Goal: Information Seeking & Learning: Learn about a topic

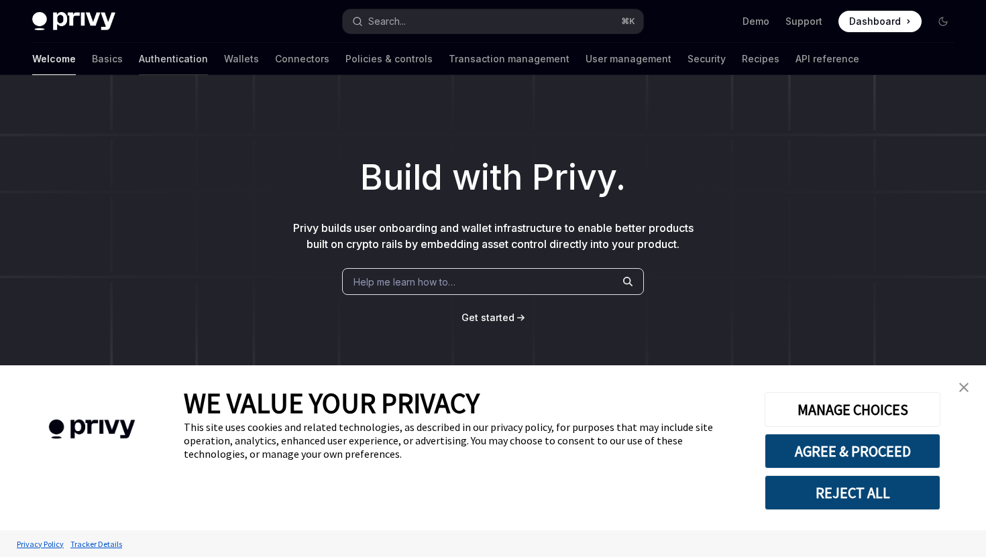
click at [139, 60] on link "Authentication" at bounding box center [173, 59] width 69 height 32
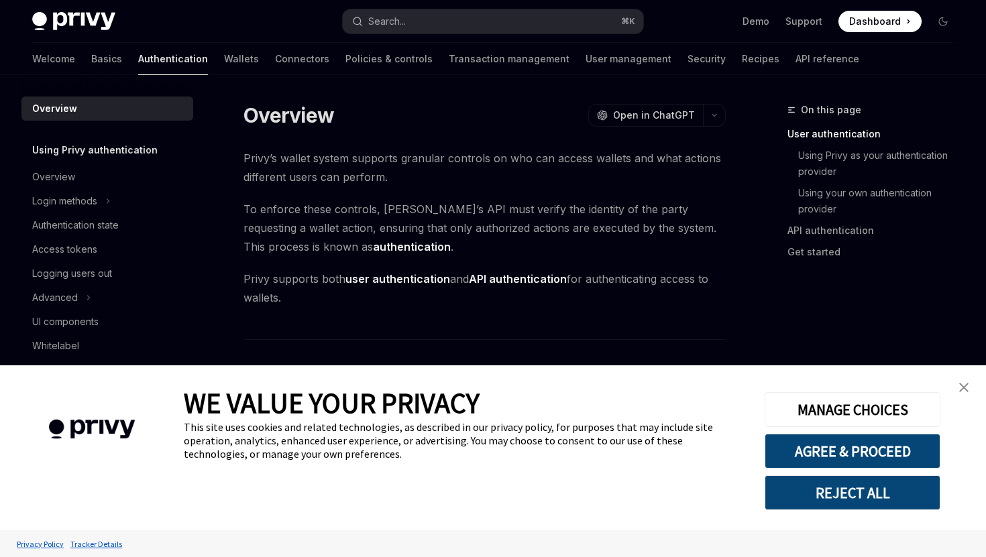
click at [963, 392] on img "close banner" at bounding box center [963, 387] width 9 height 9
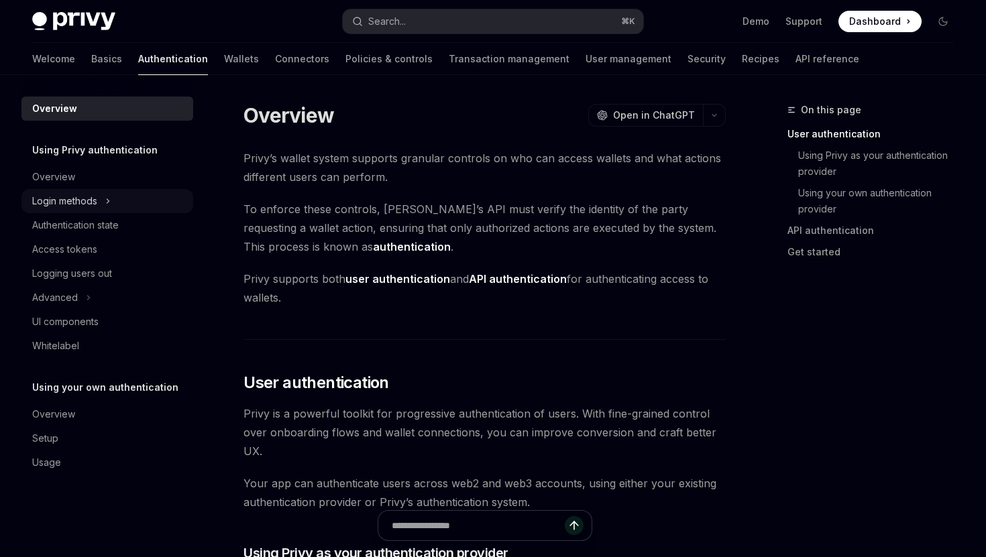
click at [111, 207] on icon at bounding box center [107, 201] width 5 height 16
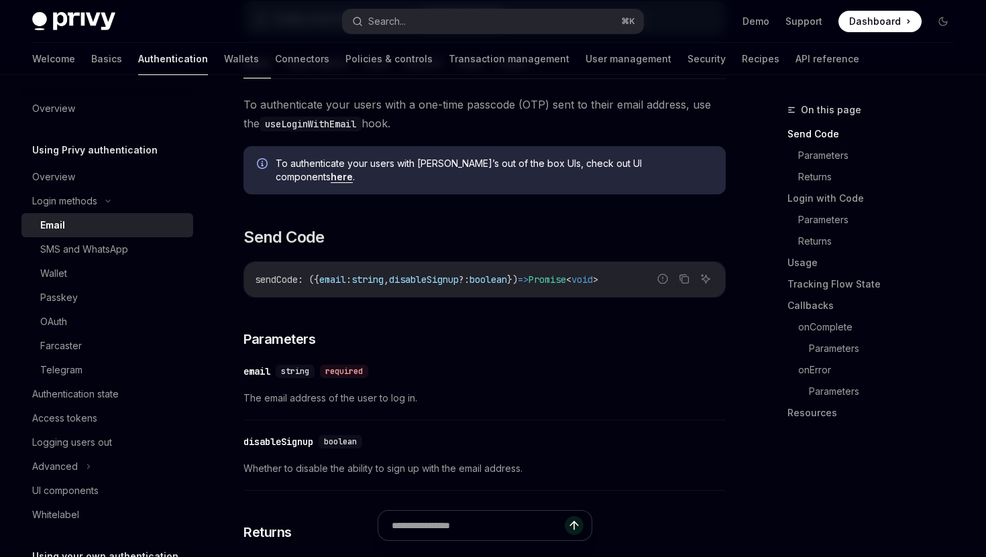
scroll to position [243, 0]
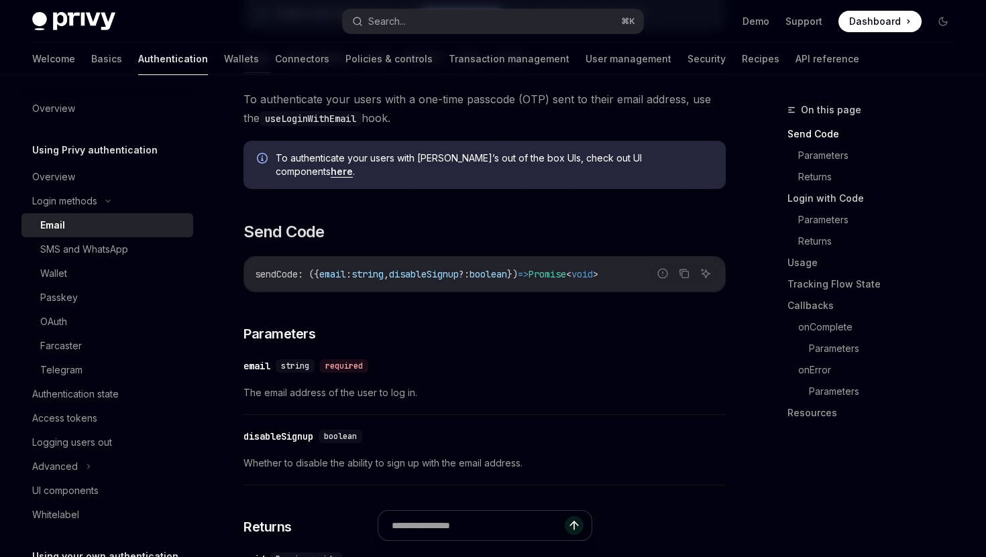
click at [821, 203] on link "Login with Code" at bounding box center [875, 198] width 177 height 21
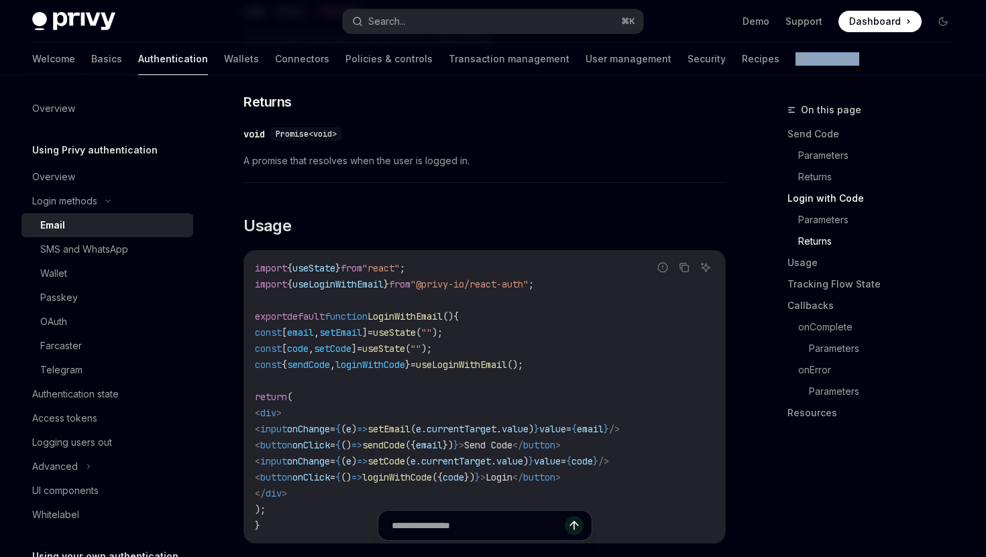
scroll to position [1020, 0]
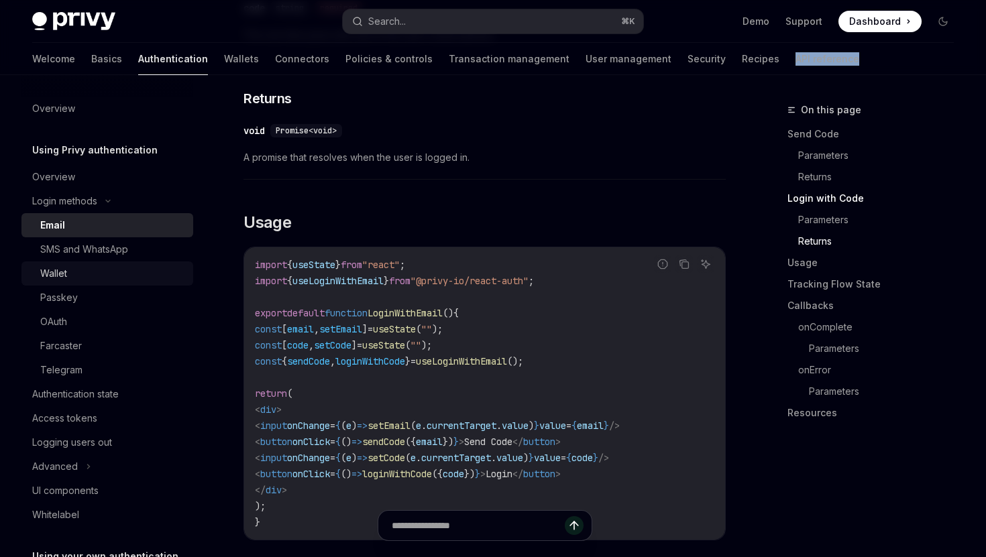
click at [118, 282] on link "Wallet" at bounding box center [107, 274] width 172 height 24
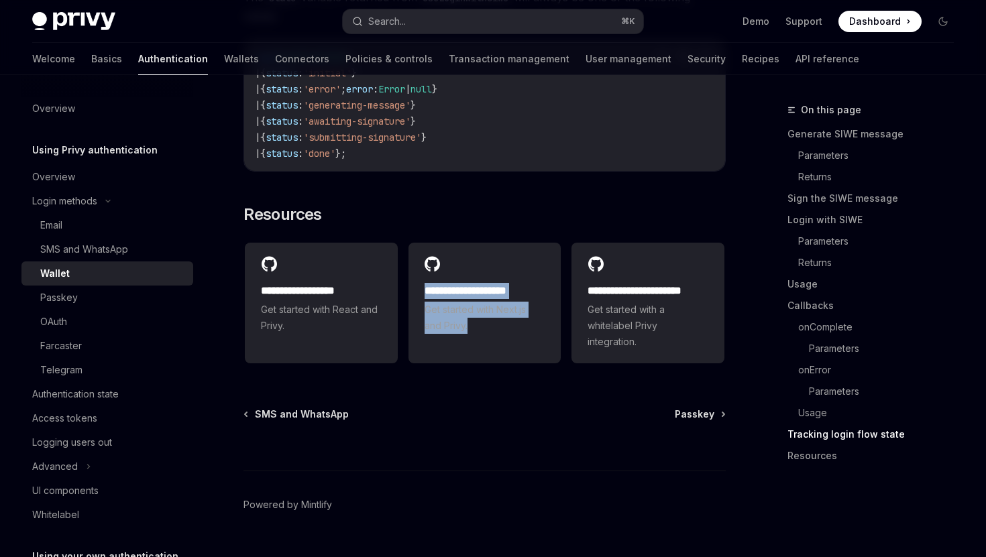
scroll to position [3531, 0]
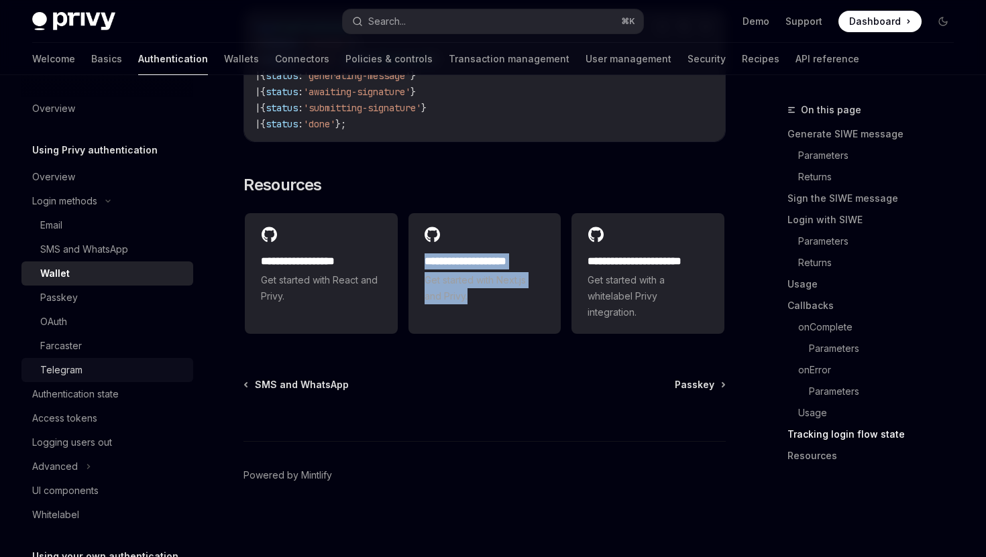
click at [104, 368] on div "Telegram" at bounding box center [112, 370] width 145 height 16
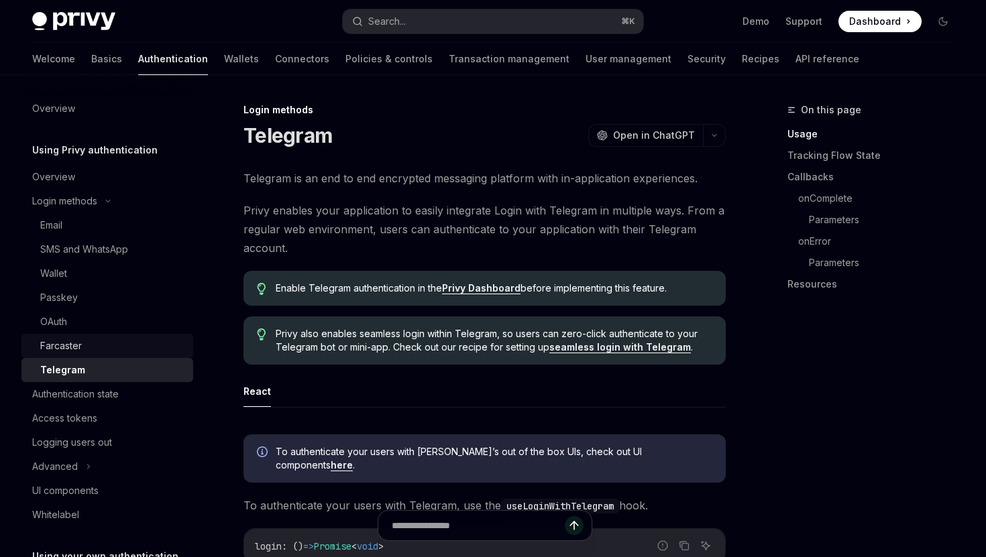
click at [109, 353] on div "Farcaster" at bounding box center [112, 346] width 145 height 16
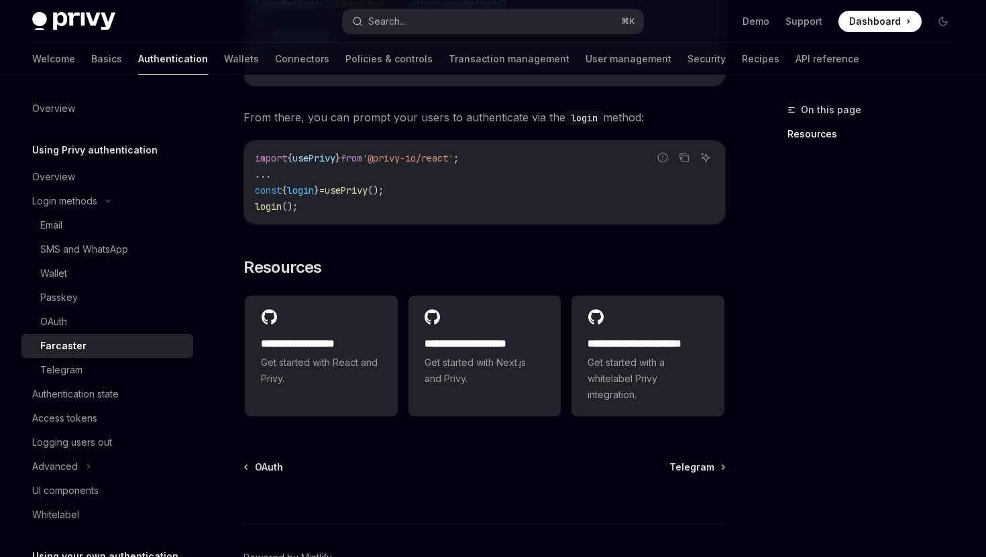
scroll to position [656, 0]
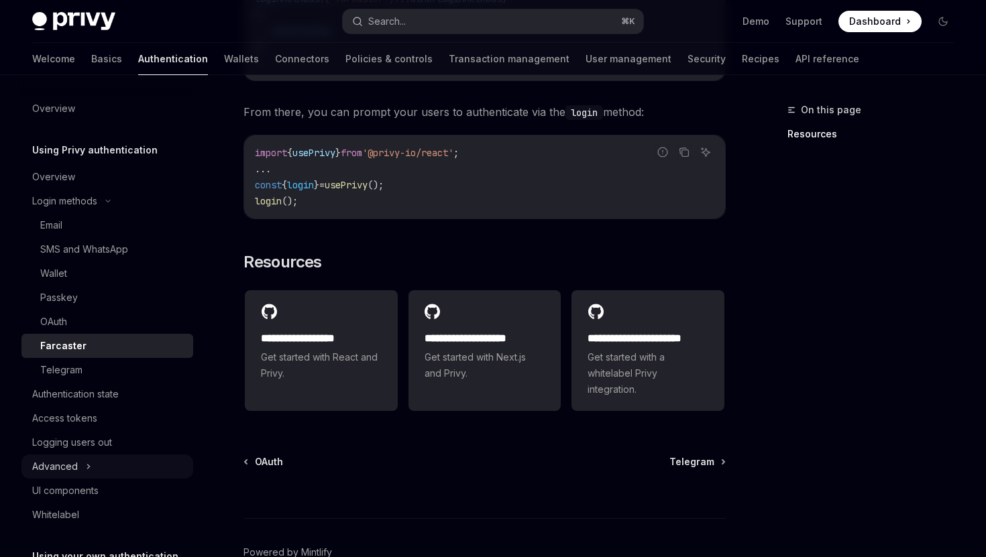
click at [91, 465] on div "Advanced" at bounding box center [107, 467] width 172 height 24
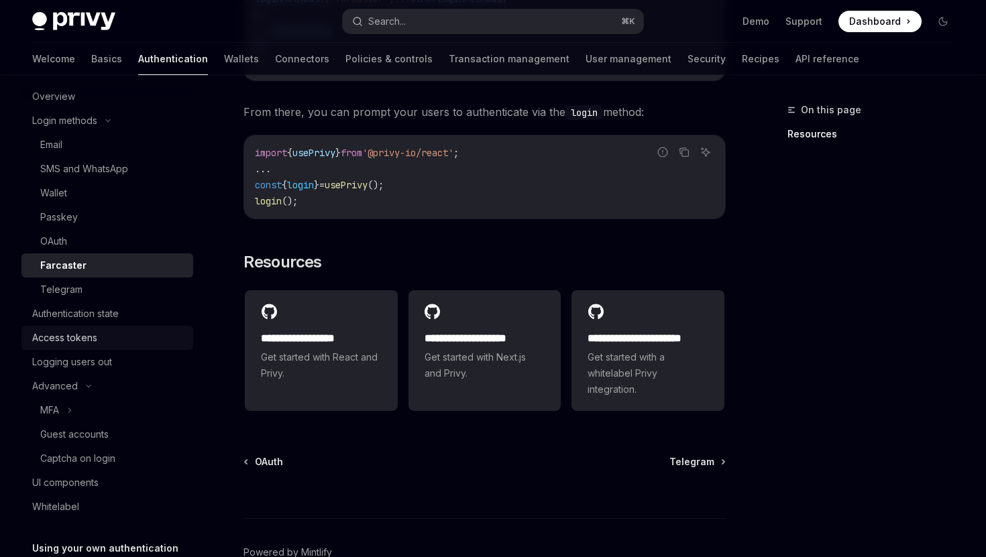
scroll to position [85, 0]
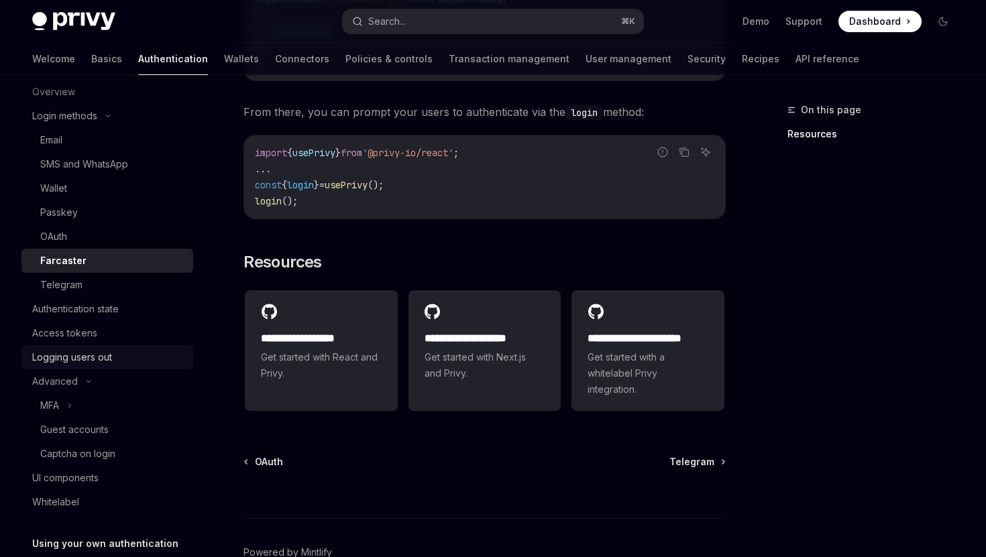
click at [106, 362] on div "Logging users out" at bounding box center [72, 357] width 80 height 16
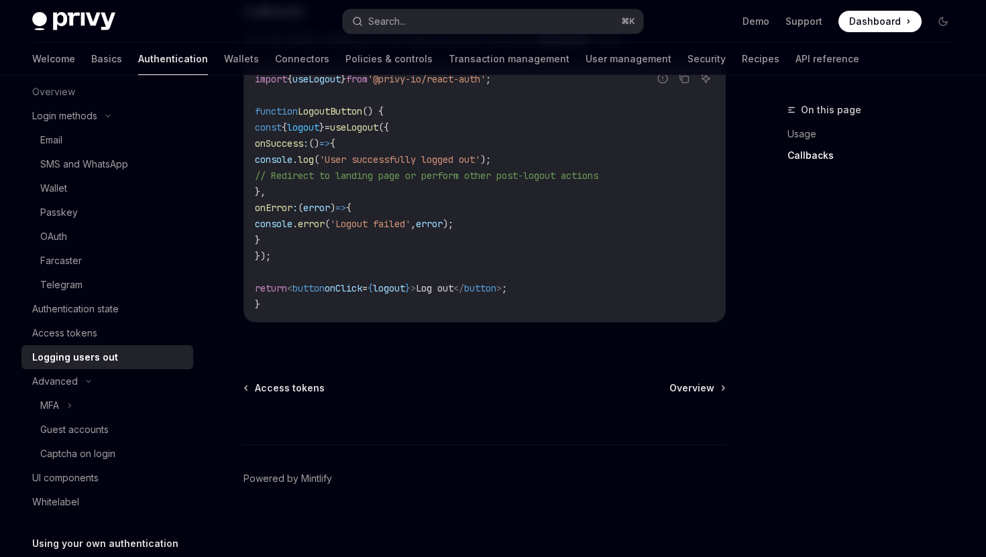
scroll to position [688, 0]
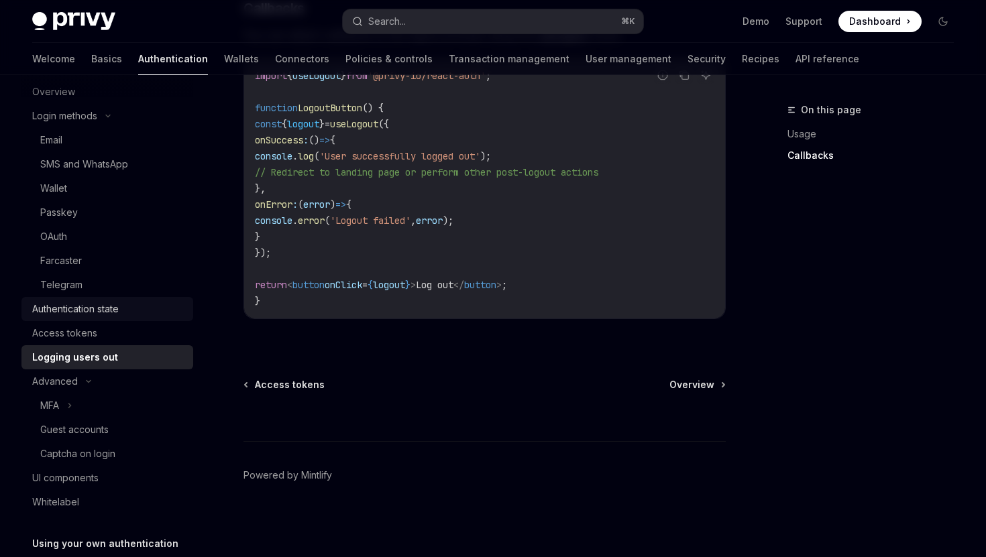
click at [118, 306] on div "Authentication state" at bounding box center [75, 309] width 87 height 16
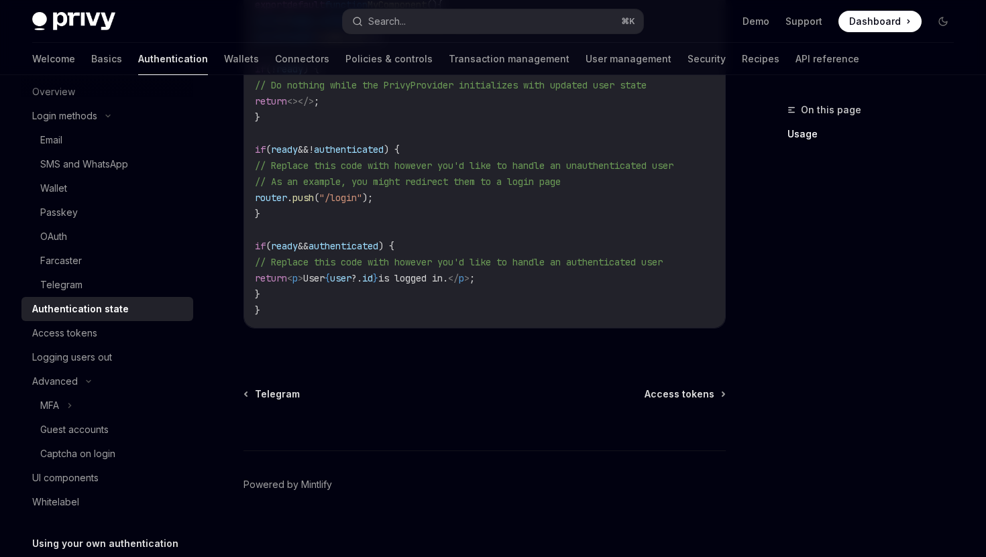
scroll to position [601, 0]
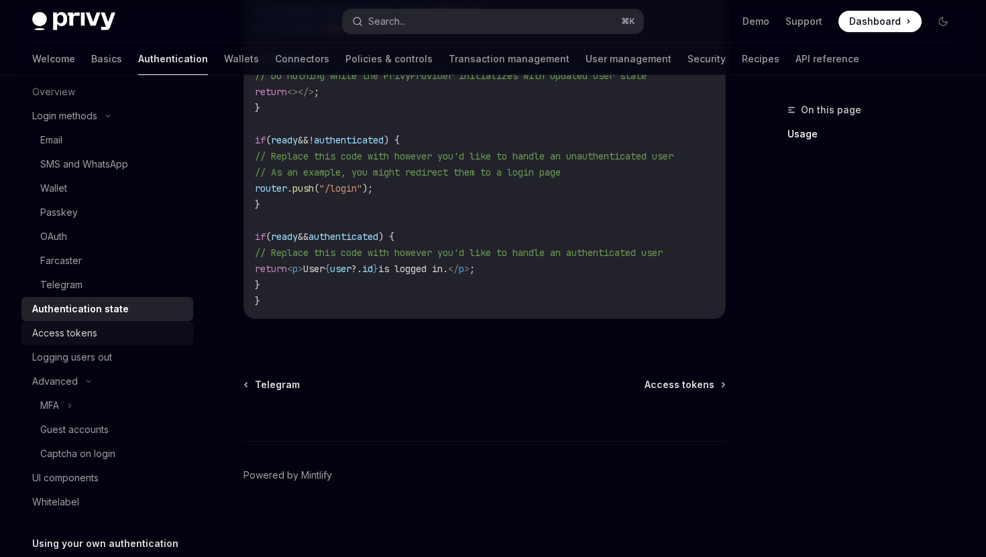
click at [146, 329] on div "Access tokens" at bounding box center [108, 333] width 153 height 16
type textarea "*"
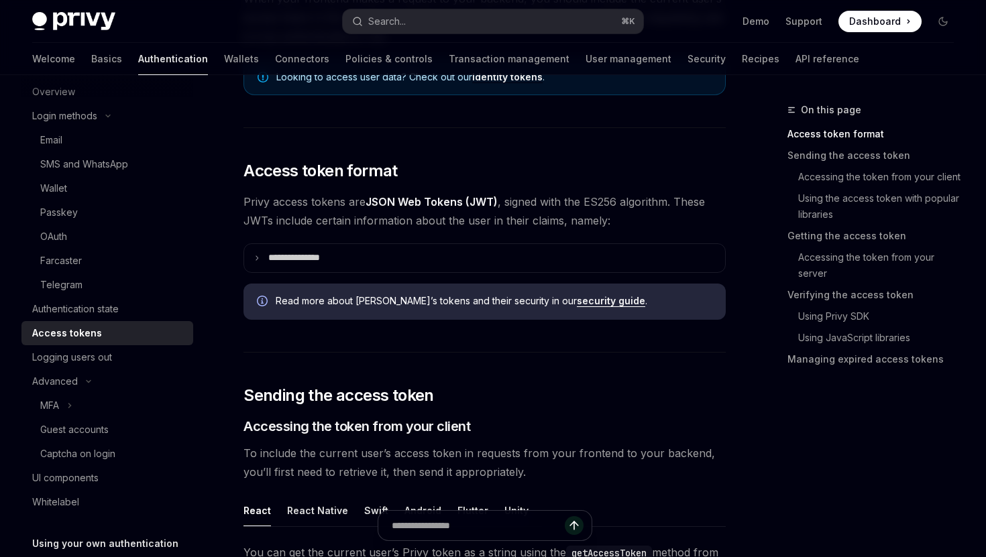
scroll to position [219, 0]
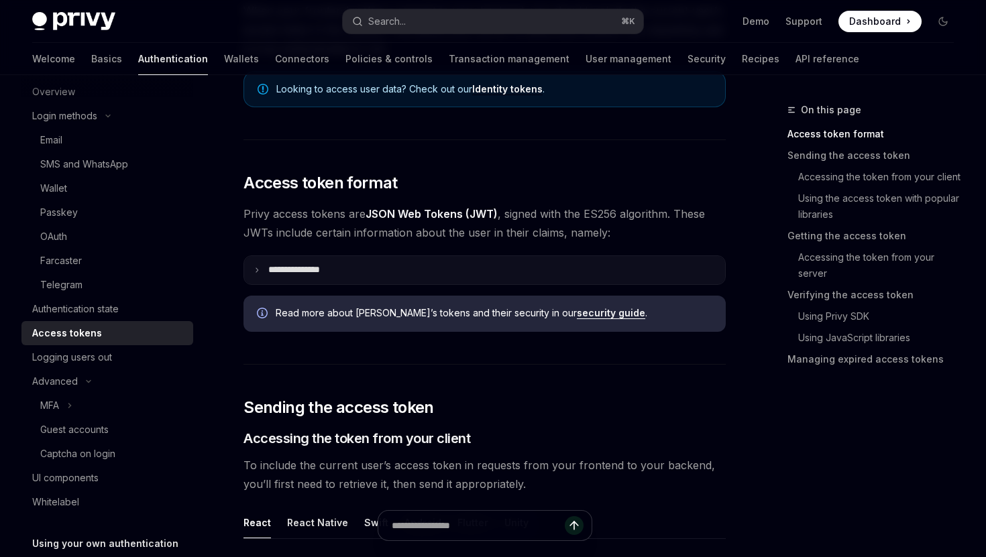
click at [260, 270] on icon at bounding box center [257, 270] width 7 height 7
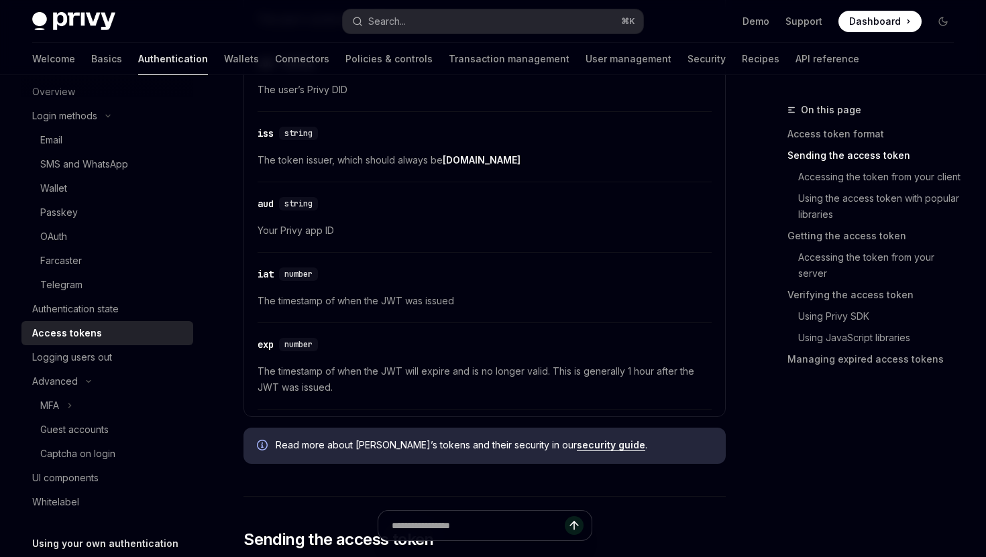
scroll to position [549, 0]
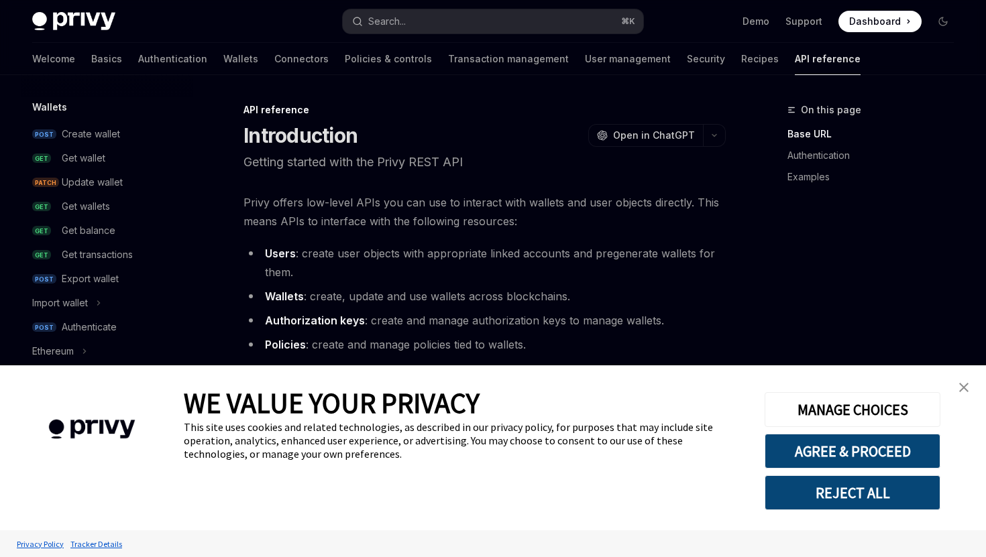
scroll to position [125, 0]
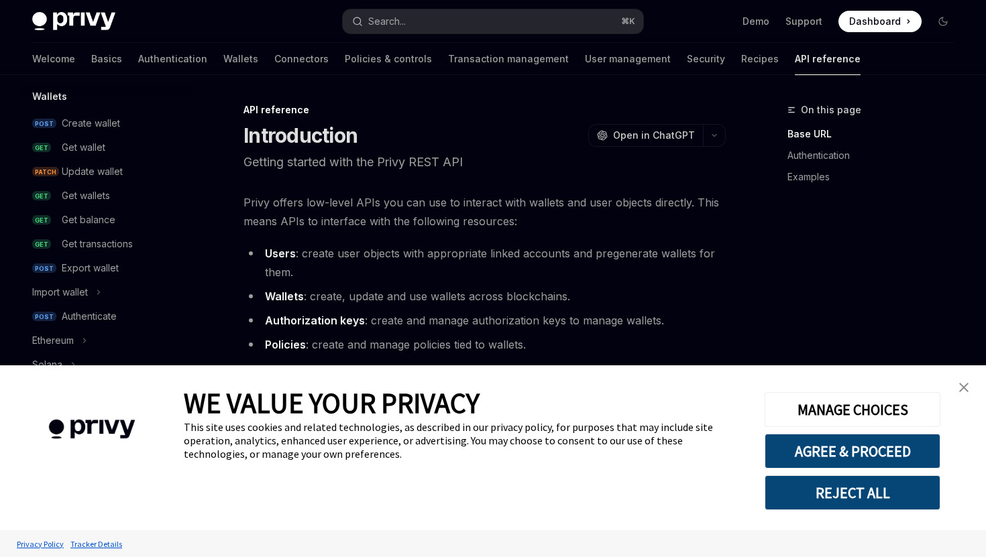
click at [961, 384] on img "close banner" at bounding box center [963, 387] width 9 height 9
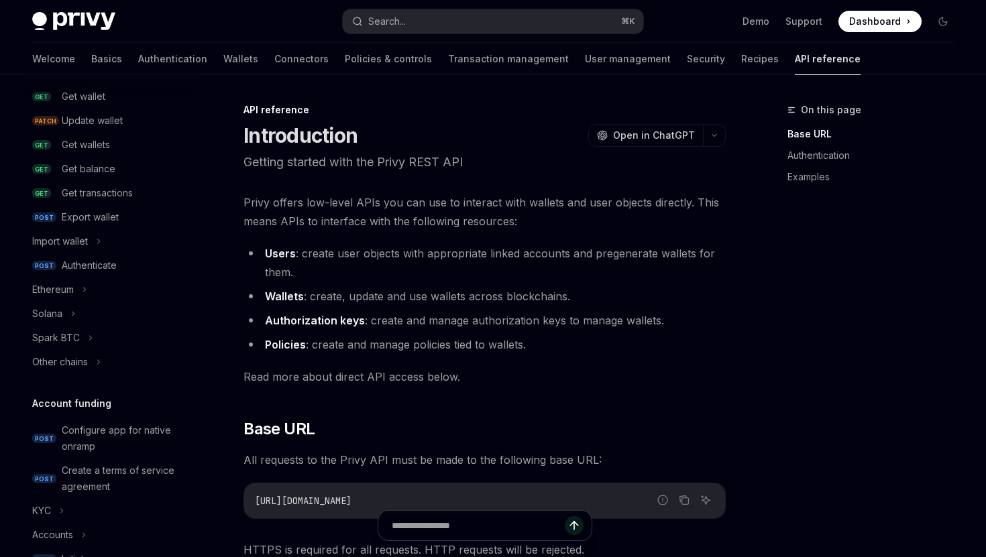
scroll to position [198, 0]
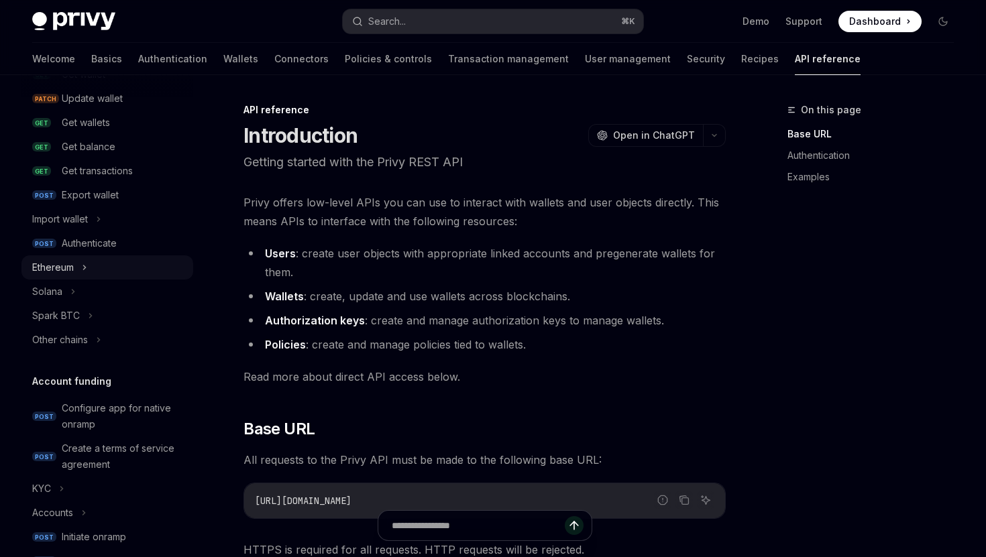
click at [85, 270] on icon at bounding box center [84, 268] width 5 height 16
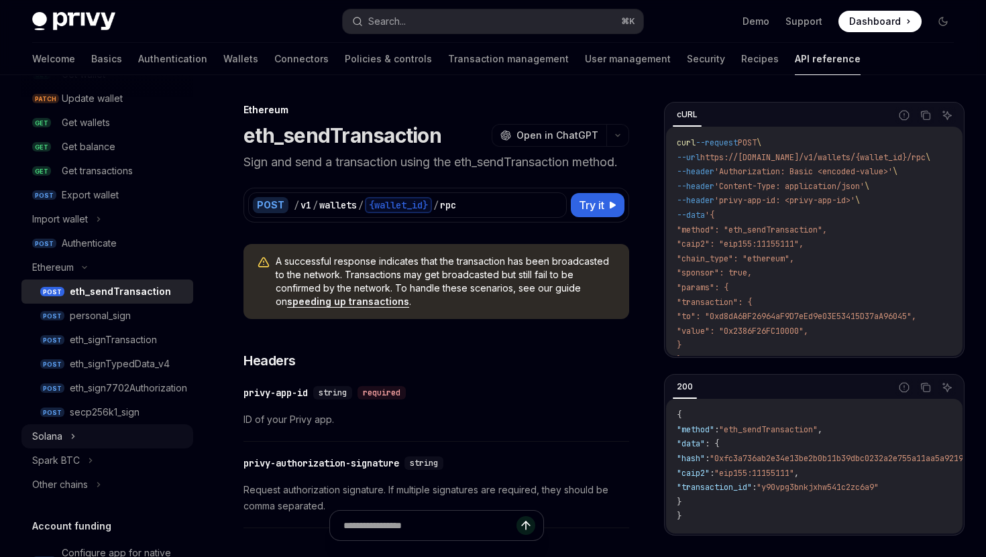
click at [82, 439] on div "Solana" at bounding box center [107, 437] width 172 height 24
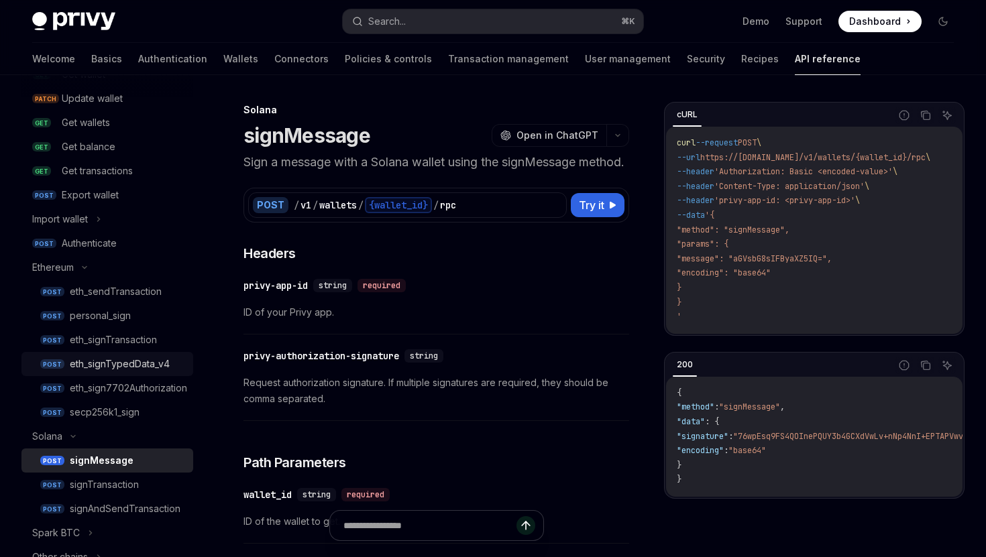
click at [133, 360] on div "eth_signTypedData_v4" at bounding box center [120, 364] width 100 height 16
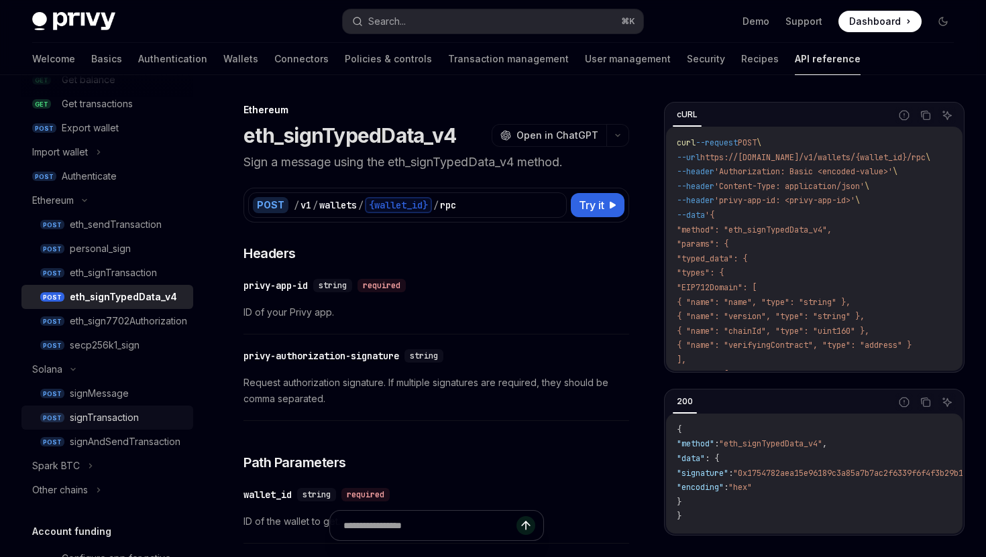
scroll to position [264, 0]
click at [117, 278] on div "eth_signTransaction" at bounding box center [113, 274] width 87 height 16
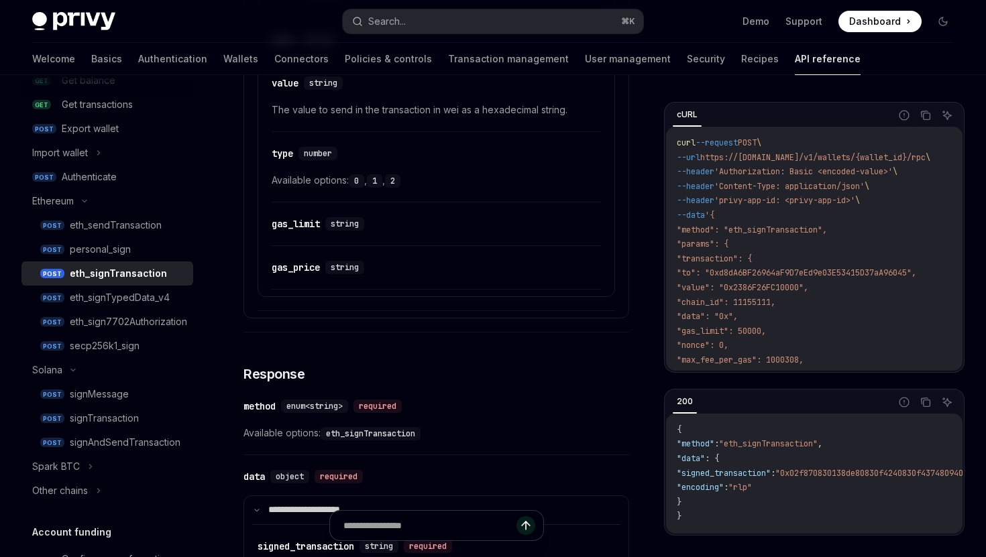
scroll to position [965, 0]
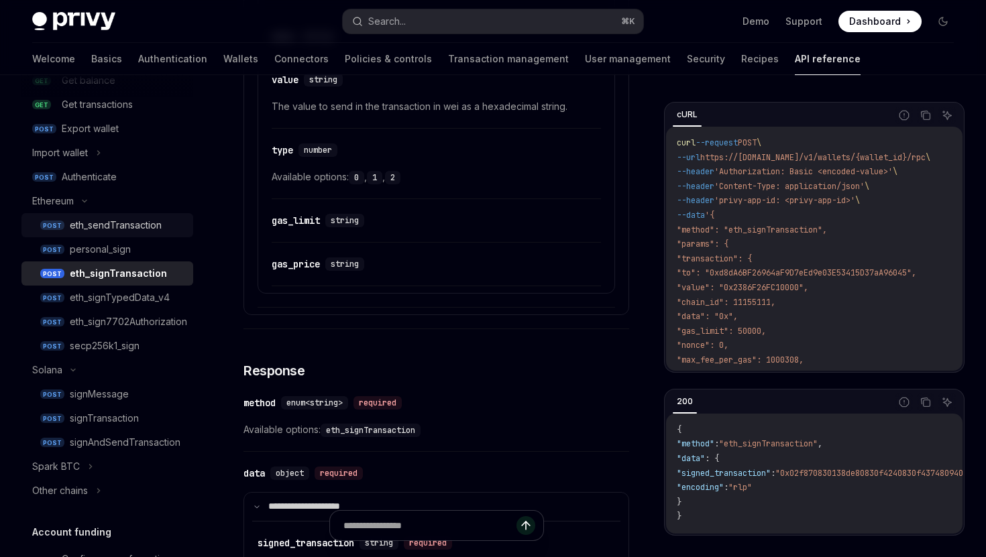
click at [130, 224] on div "eth_sendTransaction" at bounding box center [116, 225] width 92 height 16
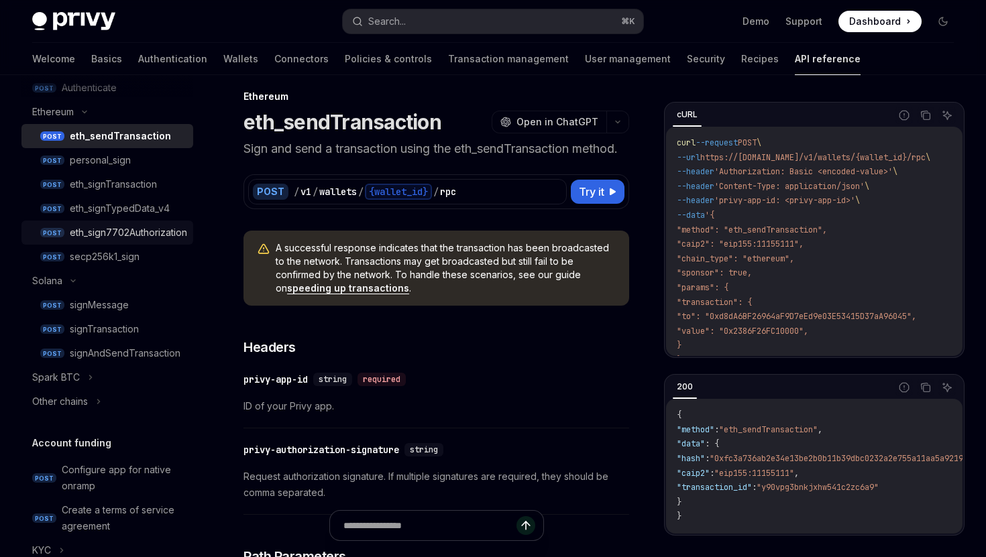
scroll to position [428, 0]
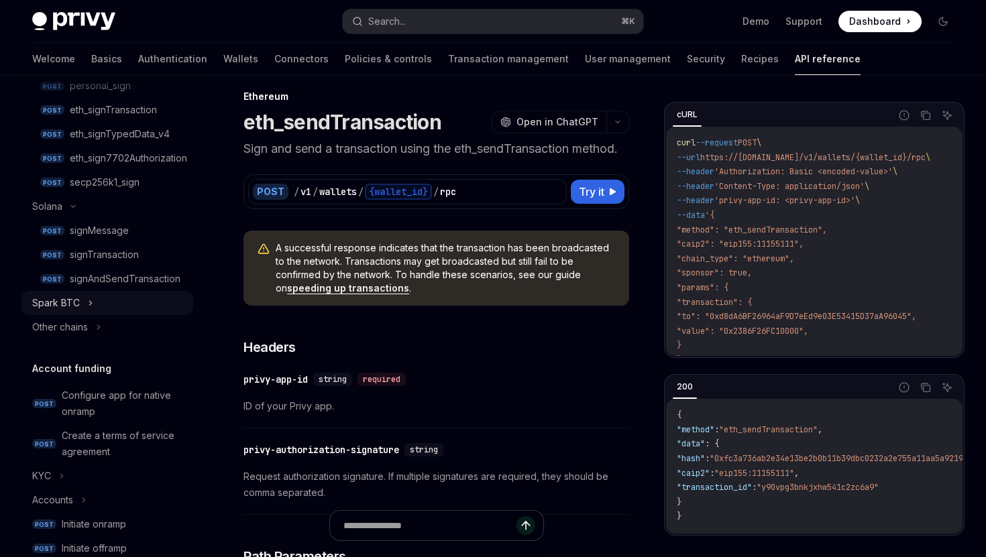
click at [93, 304] on div "Spark BTC" at bounding box center [107, 303] width 172 height 24
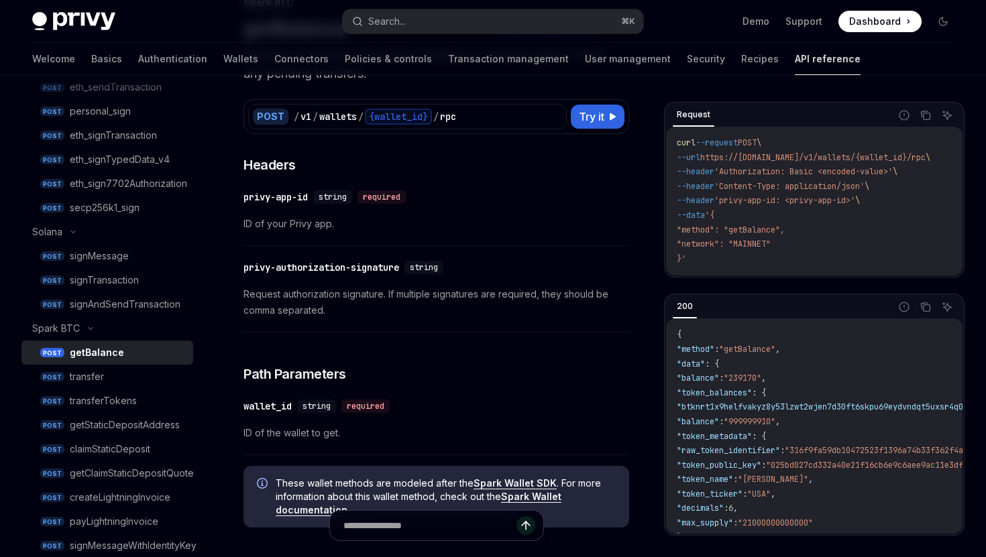
scroll to position [396, 0]
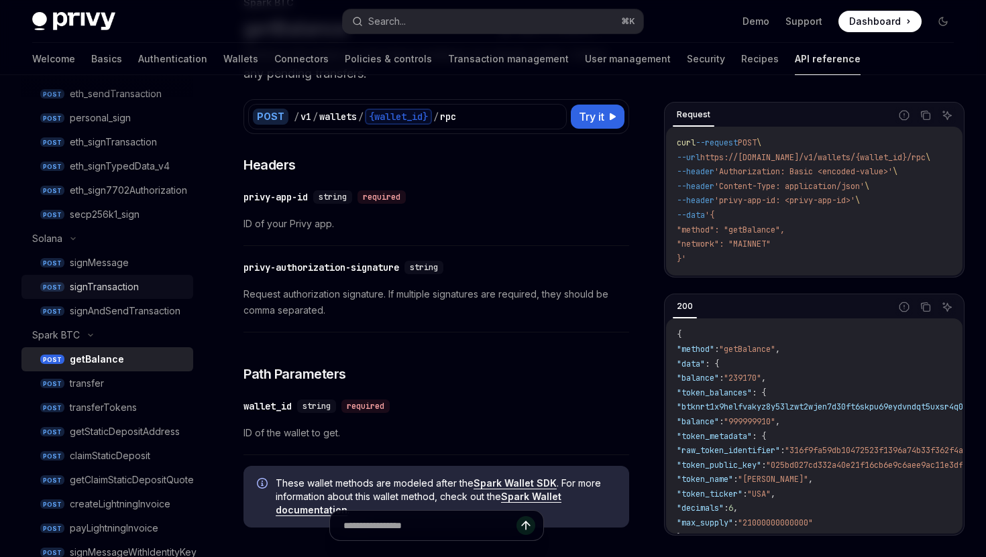
click at [136, 290] on div "signTransaction" at bounding box center [104, 287] width 69 height 16
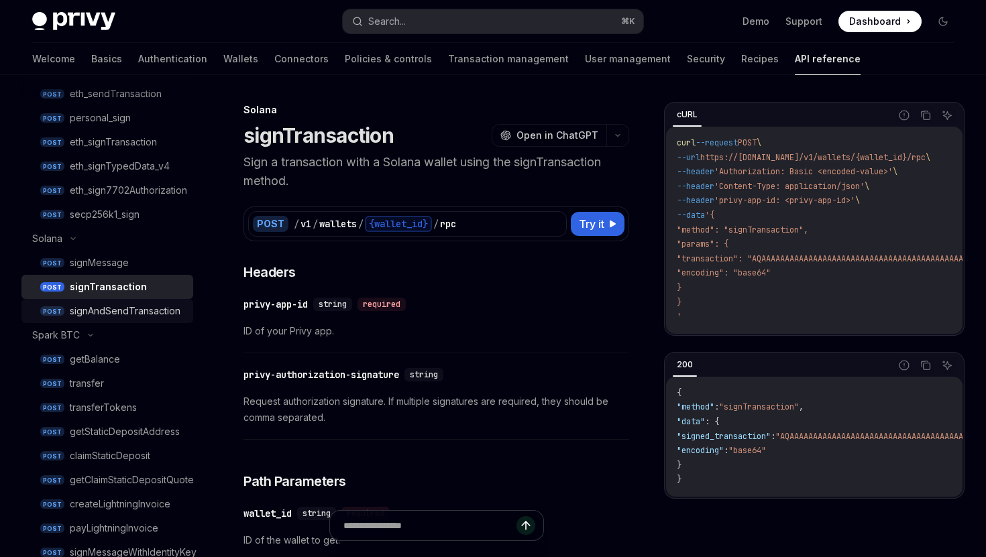
click at [129, 303] on div "signAndSendTransaction" at bounding box center [125, 311] width 111 height 16
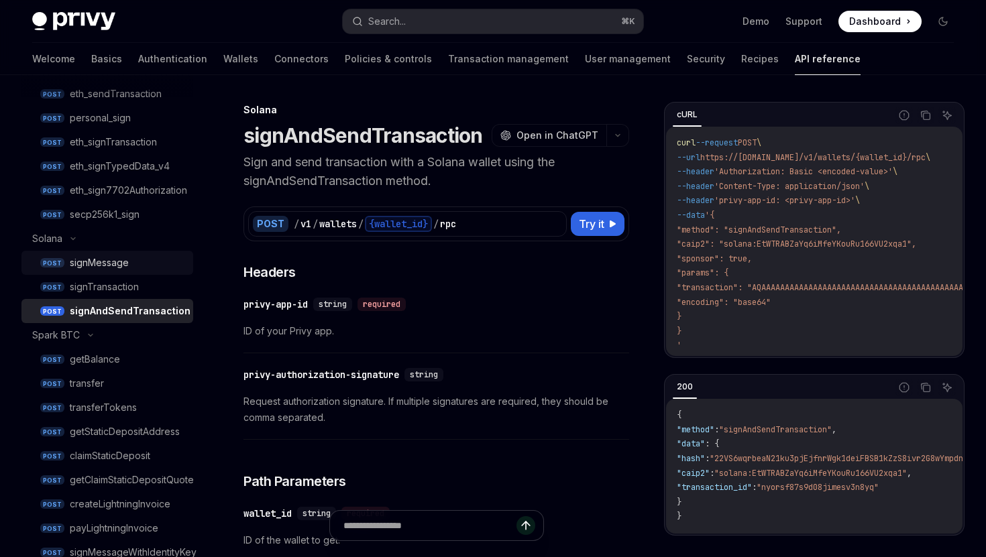
click at [130, 266] on div "signMessage" at bounding box center [127, 263] width 115 height 16
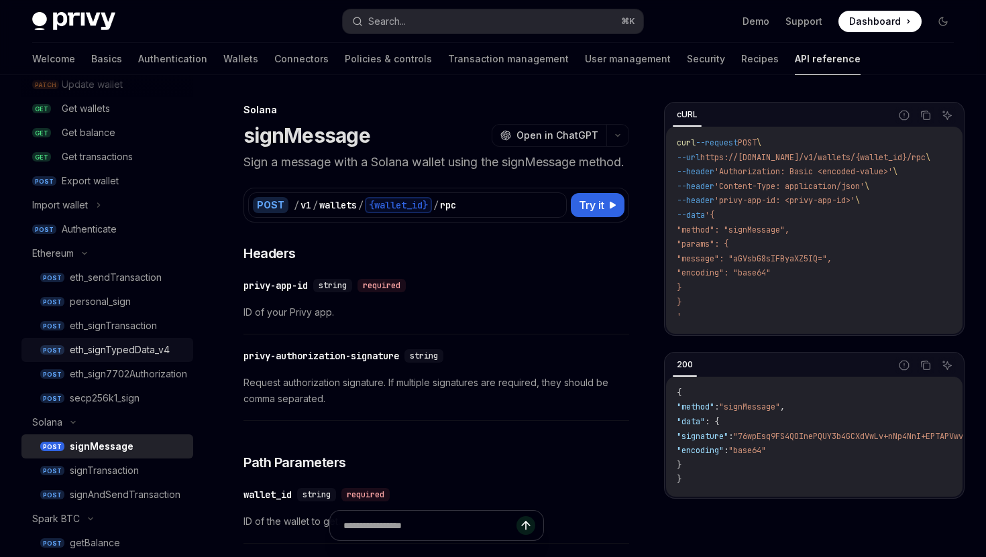
scroll to position [206, 0]
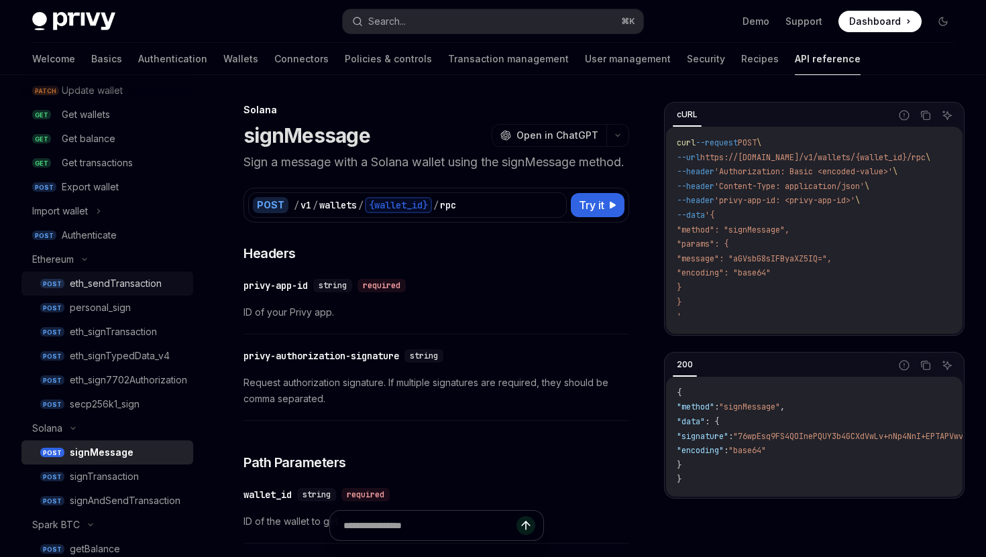
click at [103, 274] on link "POST eth_sendTransaction" at bounding box center [107, 284] width 172 height 24
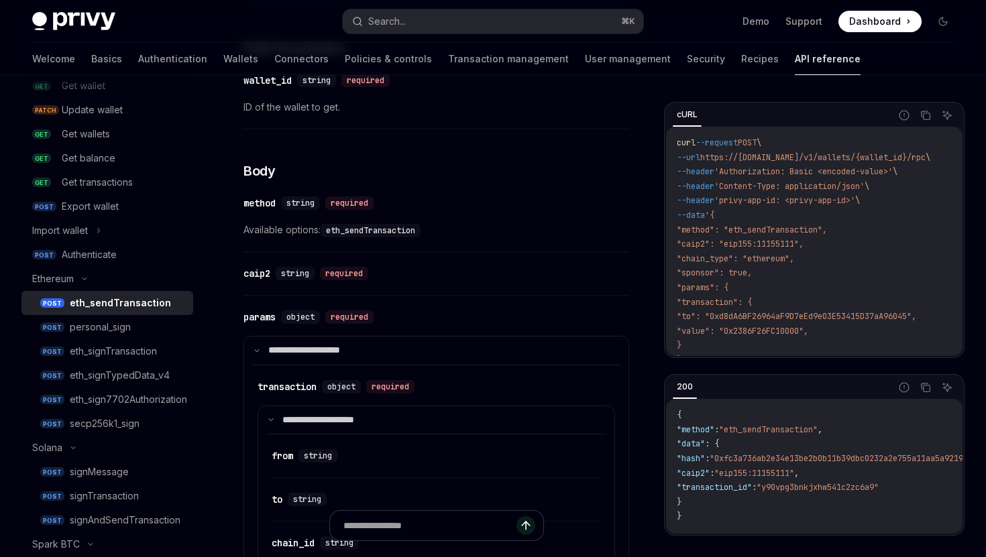
scroll to position [481, 0]
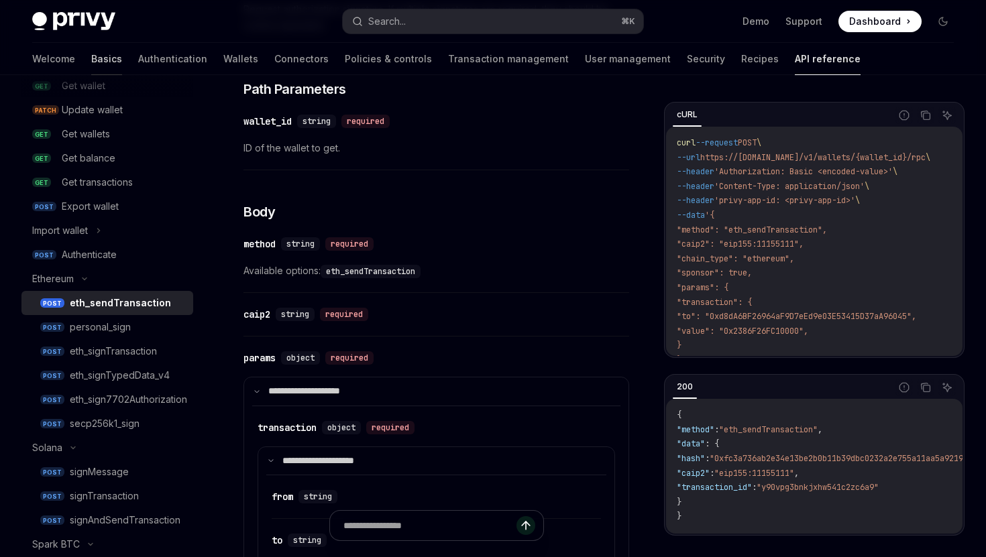
click at [91, 60] on link "Basics" at bounding box center [106, 59] width 31 height 32
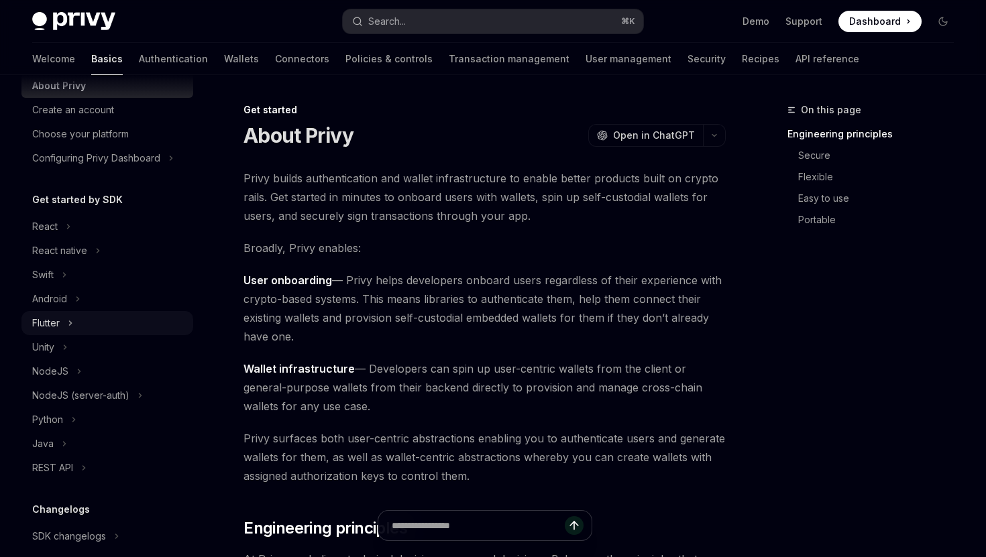
scroll to position [48, 0]
click at [82, 370] on div "NodeJS" at bounding box center [107, 369] width 172 height 24
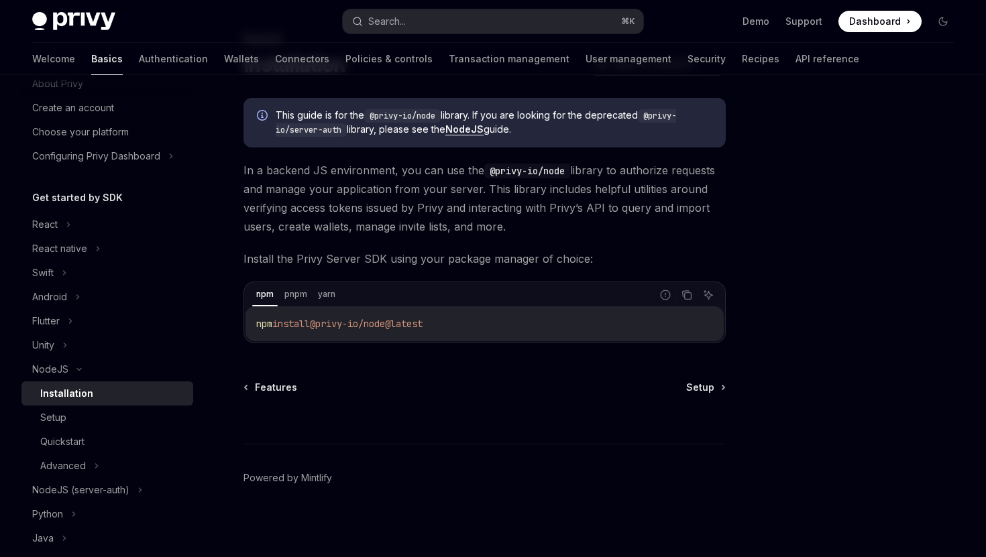
scroll to position [73, 0]
click at [133, 414] on div "Setup" at bounding box center [112, 418] width 145 height 16
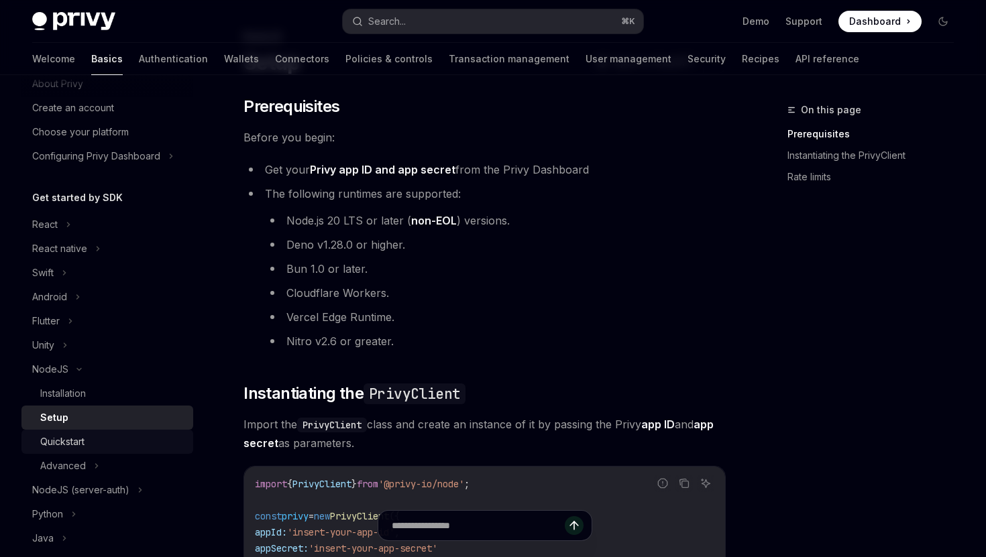
click at [119, 441] on div "Quickstart" at bounding box center [112, 442] width 145 height 16
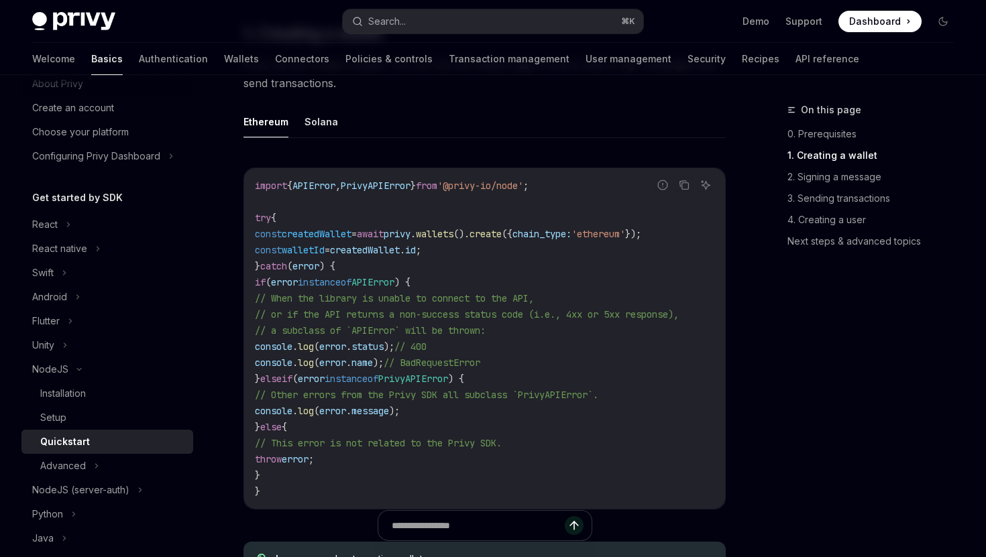
scroll to position [382, 0]
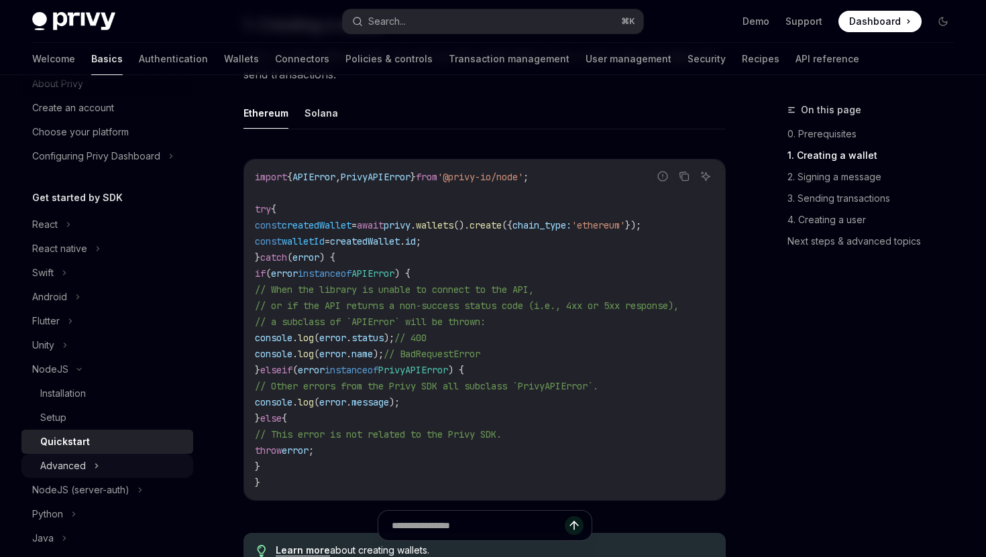
click at [96, 466] on icon at bounding box center [97, 466] width 2 height 4
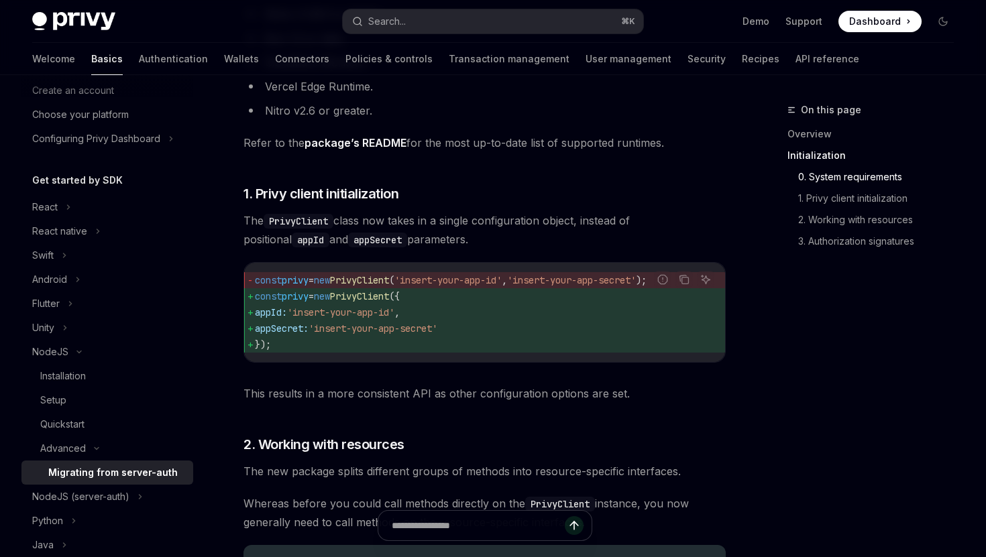
scroll to position [477, 0]
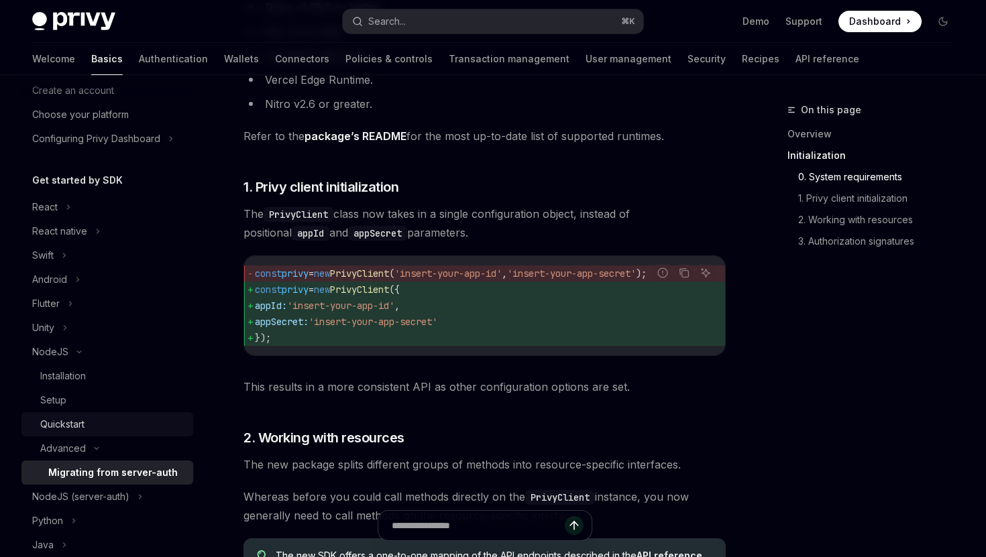
click at [114, 425] on div "Quickstart" at bounding box center [112, 425] width 145 height 16
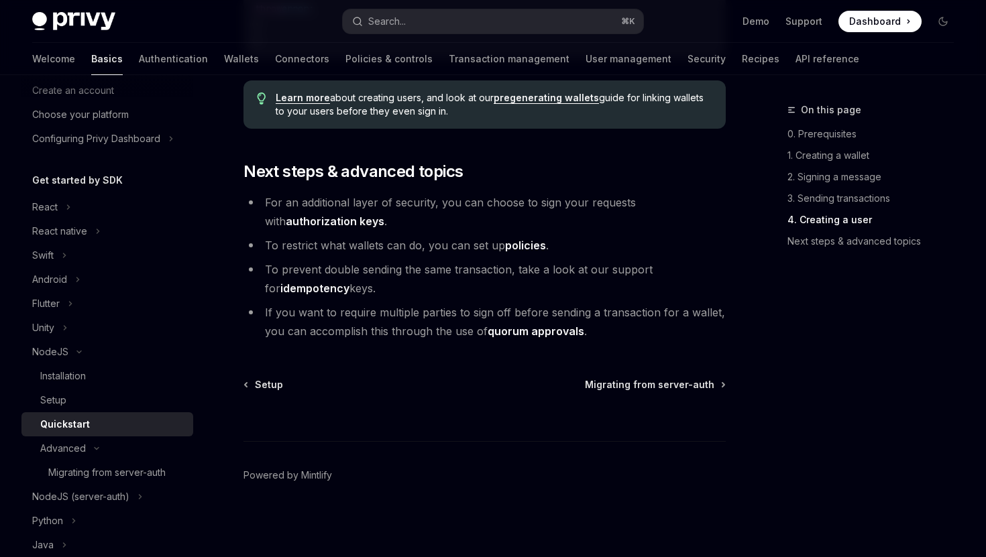
scroll to position [2797, 0]
click at [341, 386] on div "Setup Migrating from server-auth" at bounding box center [484, 384] width 482 height 13
click at [109, 397] on div "Setup" at bounding box center [112, 400] width 145 height 16
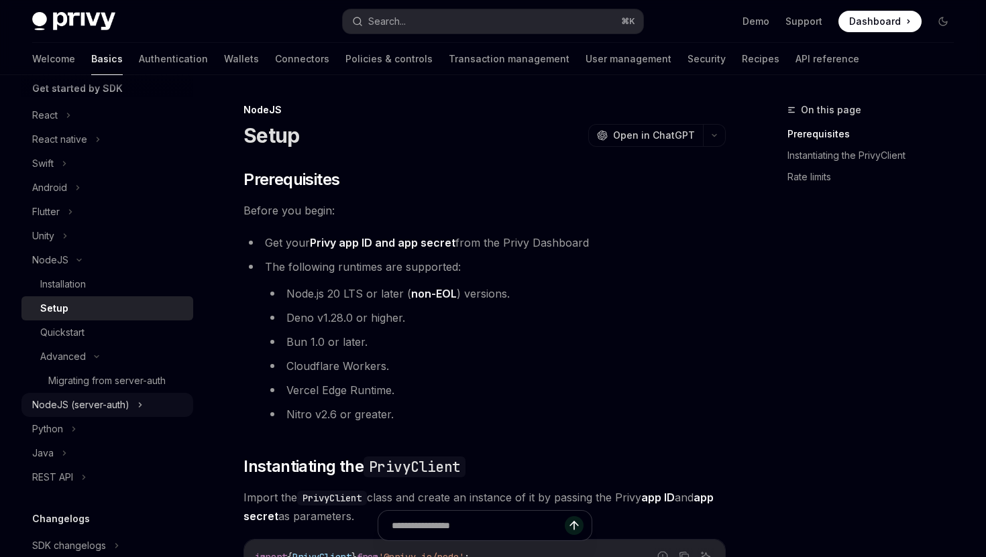
click at [146, 404] on div "NodeJS (server-auth)" at bounding box center [107, 405] width 172 height 24
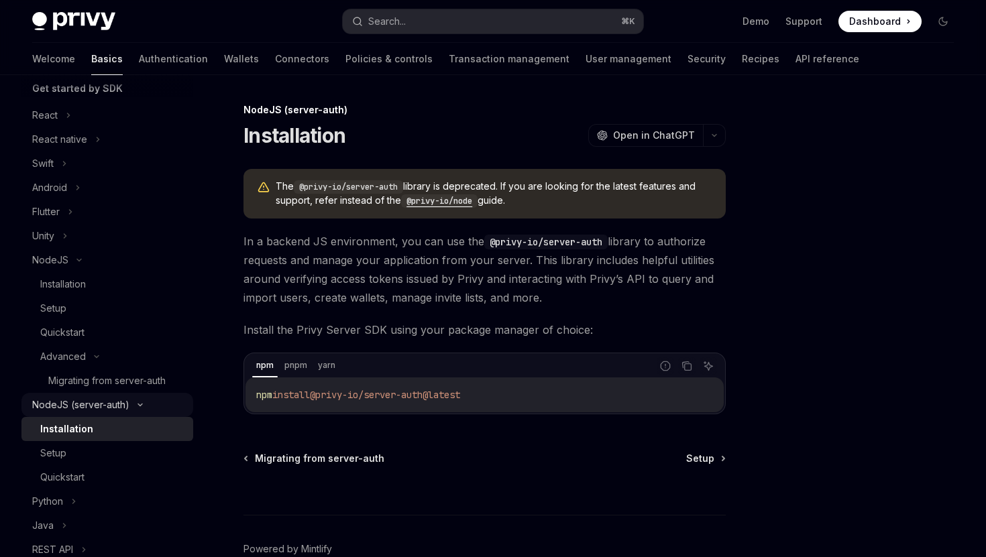
scroll to position [180, 0]
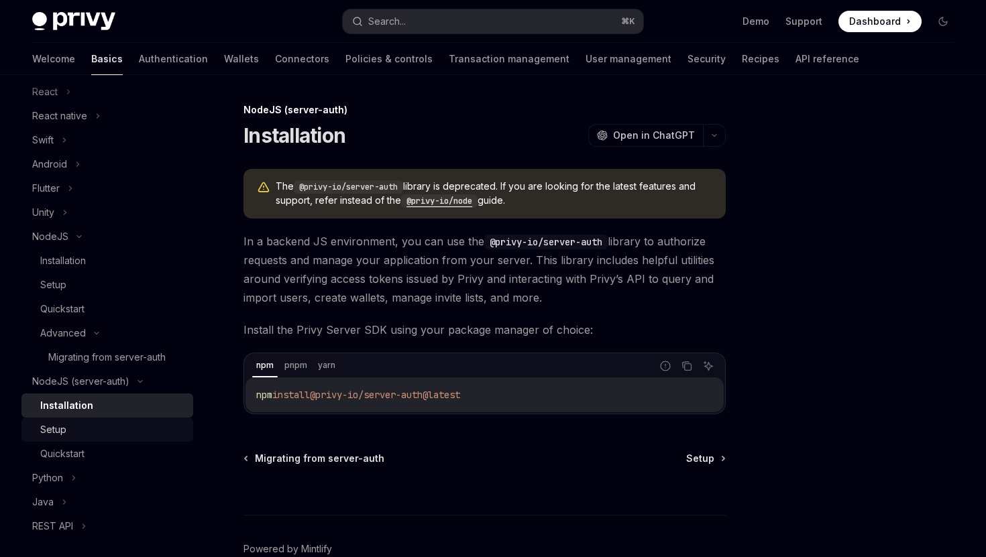
click at [85, 423] on div "Setup" at bounding box center [112, 430] width 145 height 16
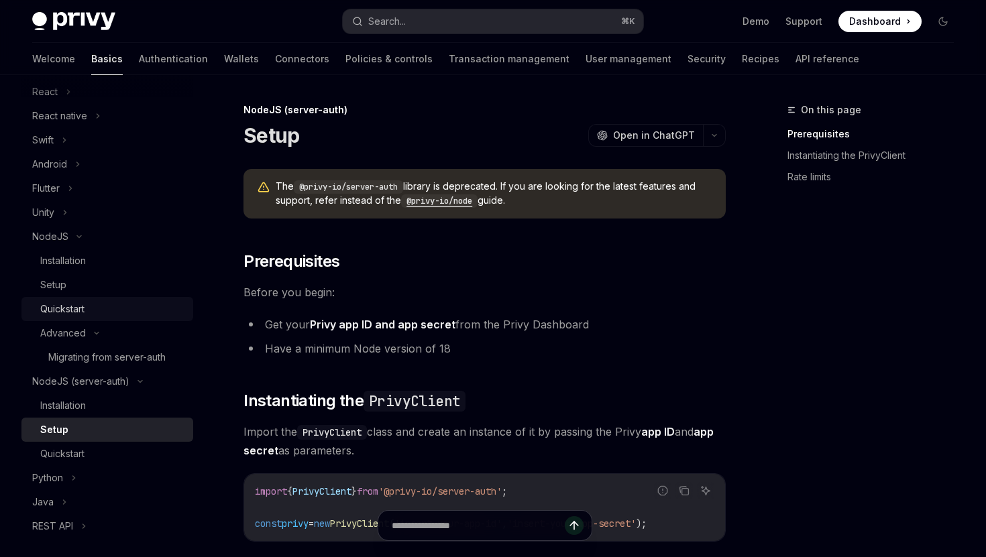
click at [88, 305] on div "Quickstart" at bounding box center [112, 309] width 145 height 16
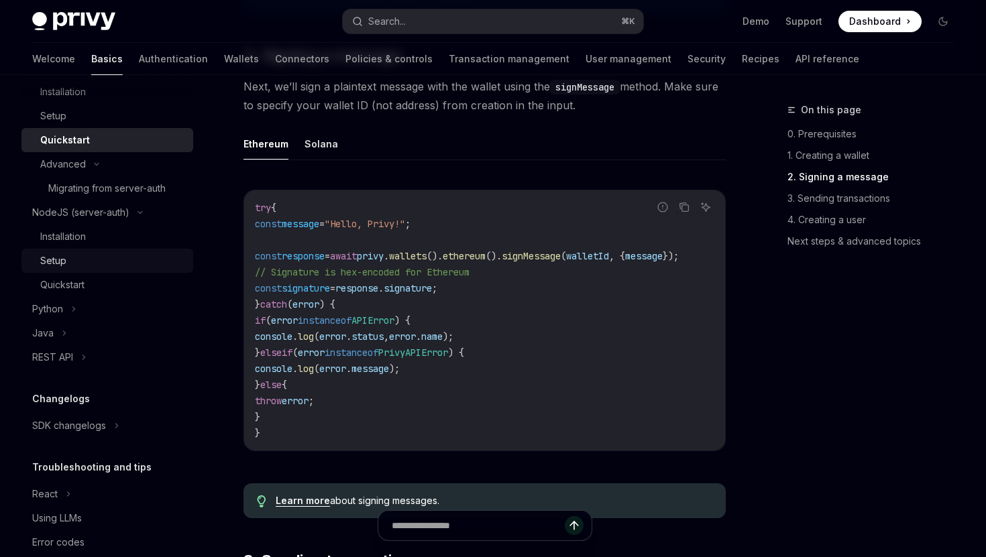
scroll to position [374, 0]
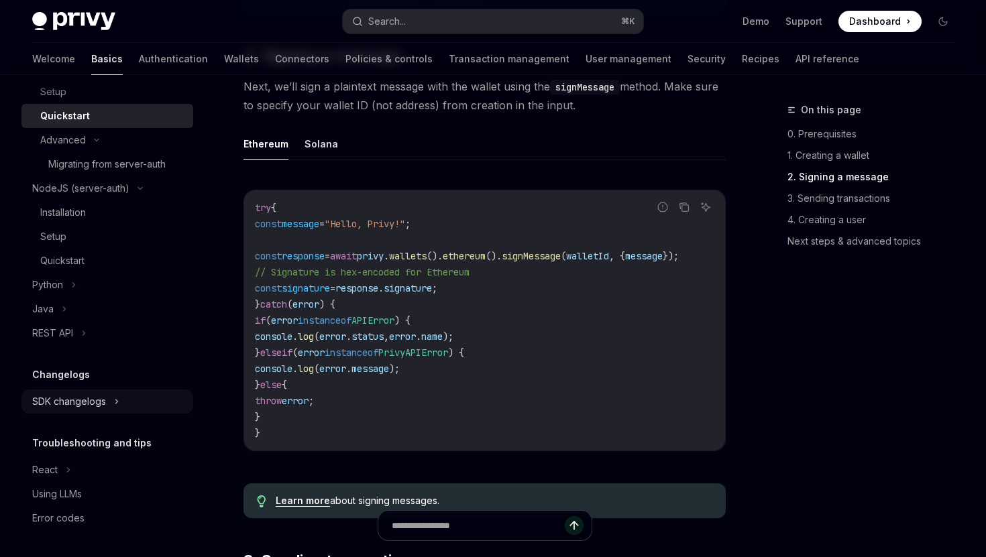
click at [114, 400] on icon at bounding box center [116, 402] width 5 height 16
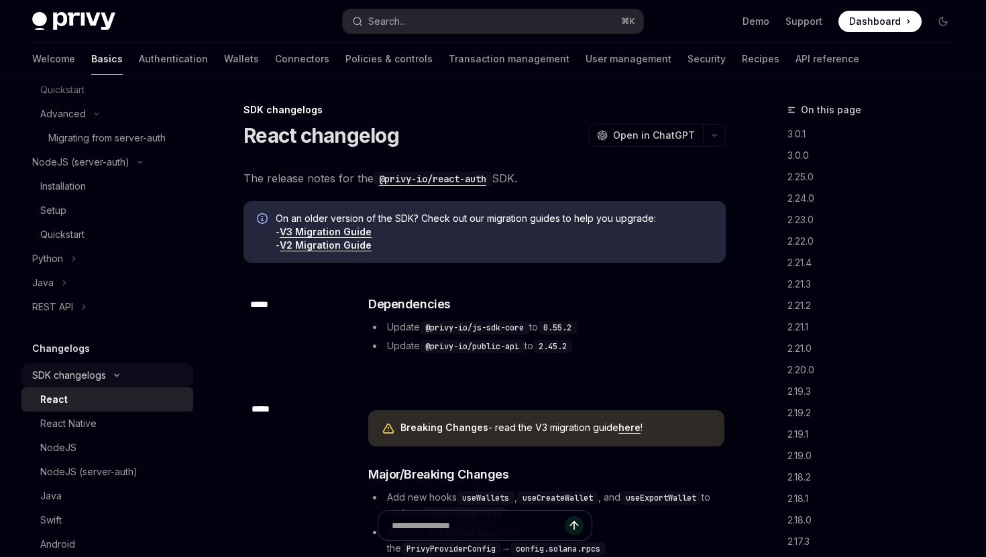
scroll to position [404, 0]
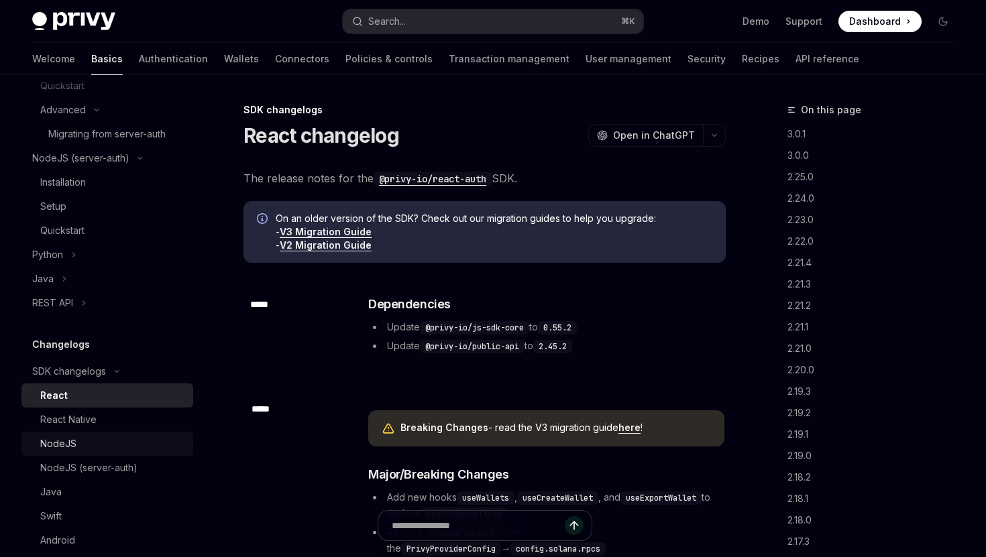
click at [98, 442] on div "NodeJS" at bounding box center [112, 444] width 145 height 16
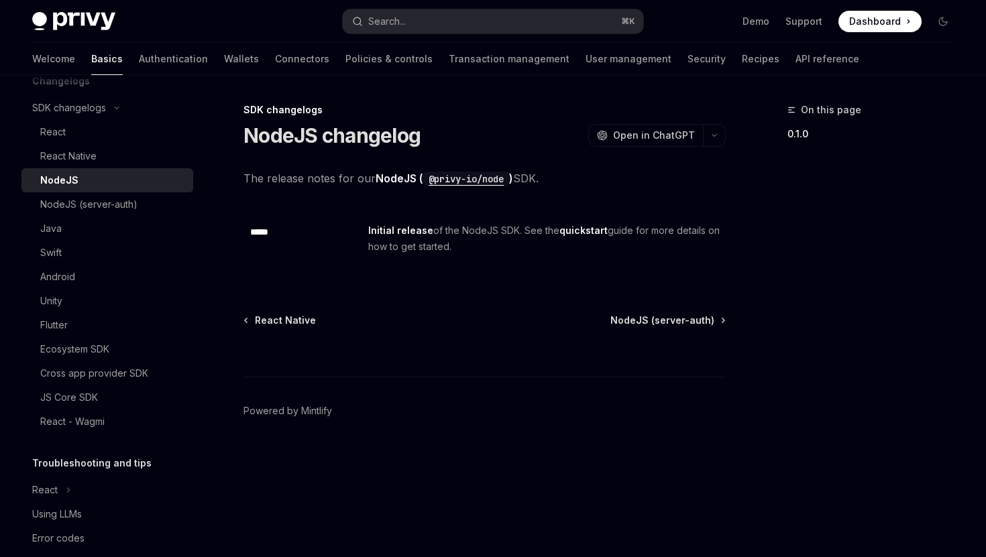
scroll to position [687, 0]
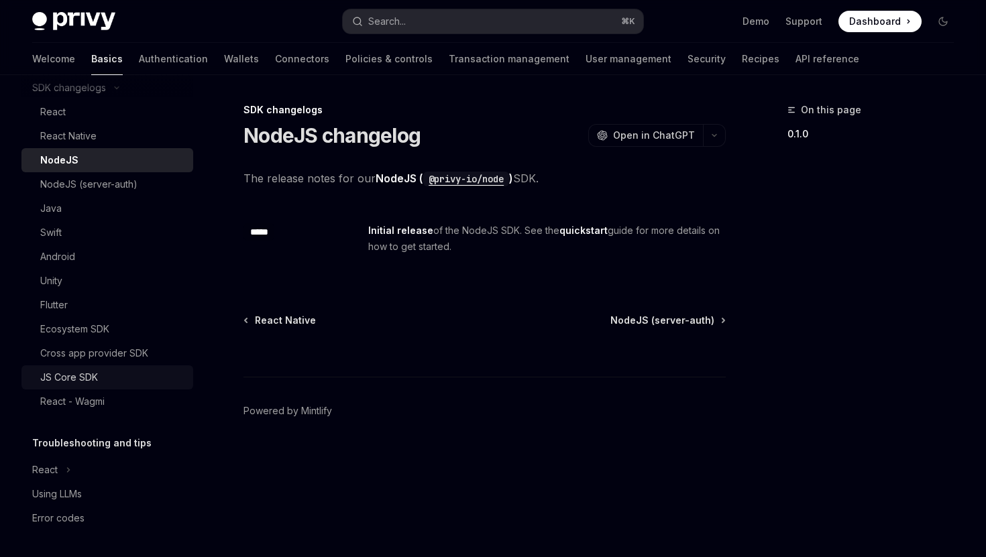
click at [87, 378] on div "JS Core SDK" at bounding box center [69, 378] width 58 height 16
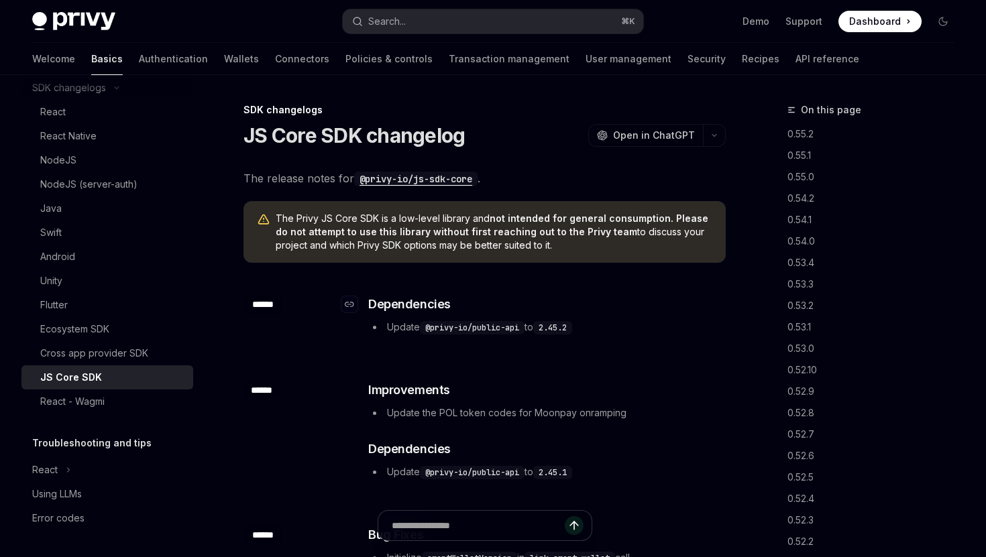
click at [493, 309] on h3 "​ Dependencies" at bounding box center [546, 304] width 356 height 19
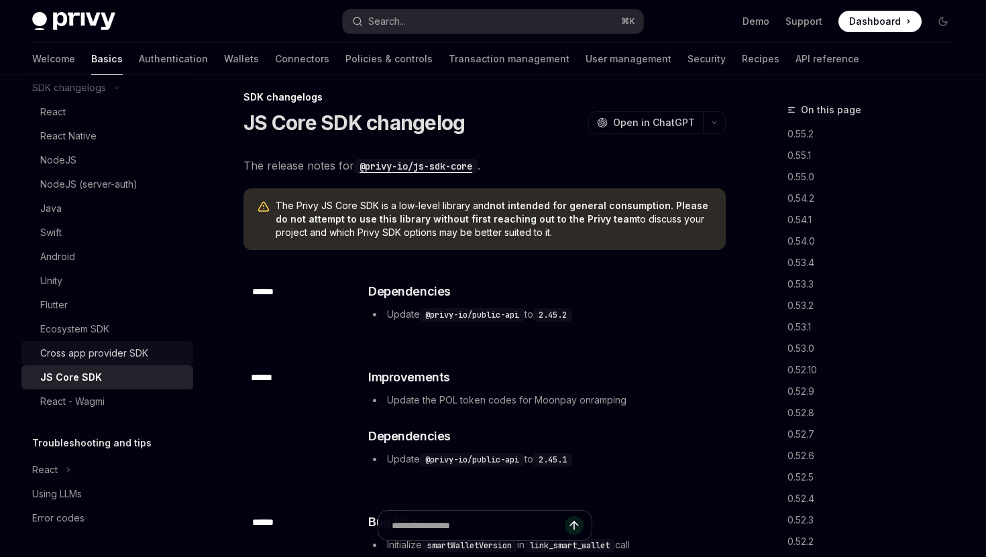
click at [127, 349] on div "Cross app provider SDK" at bounding box center [94, 353] width 108 height 16
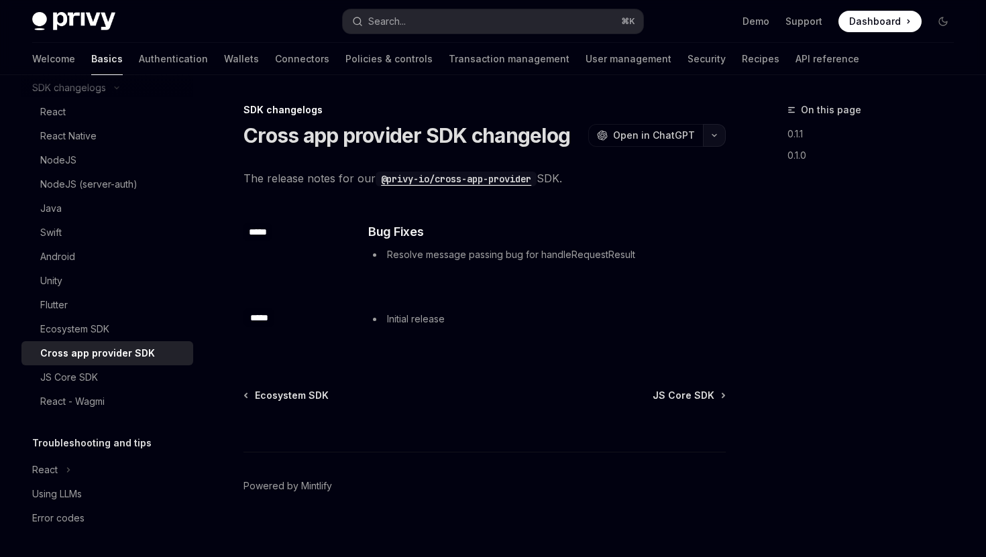
click at [712, 135] on icon "button" at bounding box center [714, 135] width 16 height 5
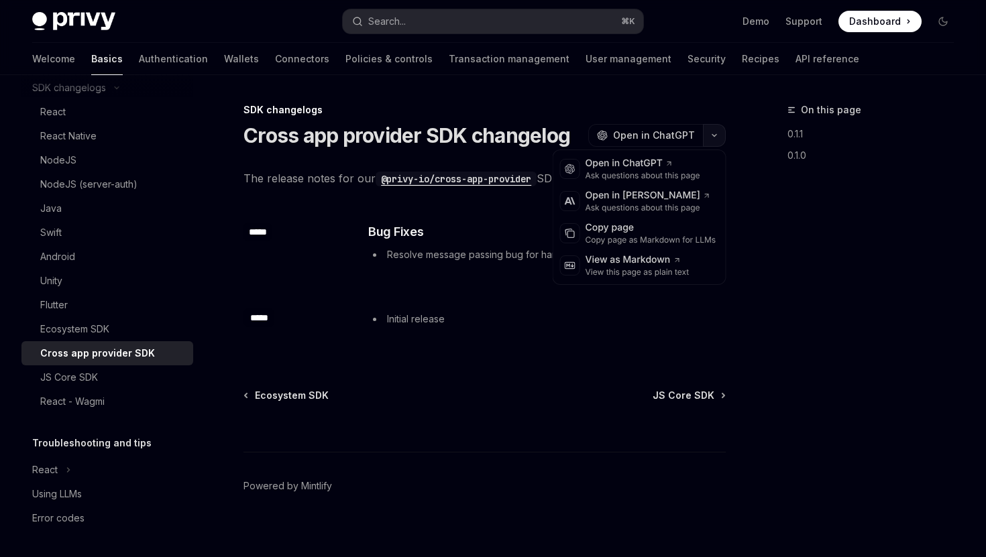
click at [714, 135] on icon "button" at bounding box center [714, 135] width 16 height 5
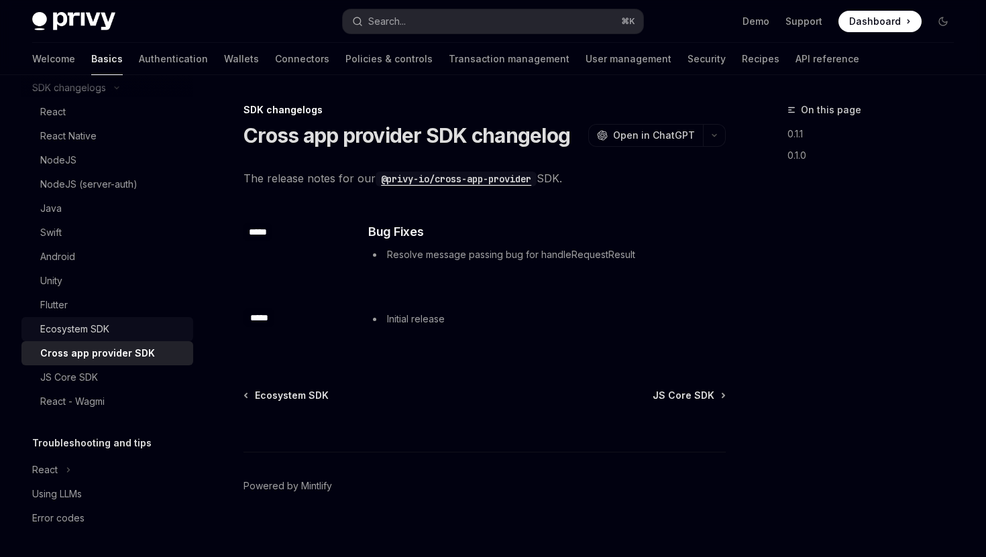
click at [101, 325] on div "Ecosystem SDK" at bounding box center [74, 329] width 69 height 16
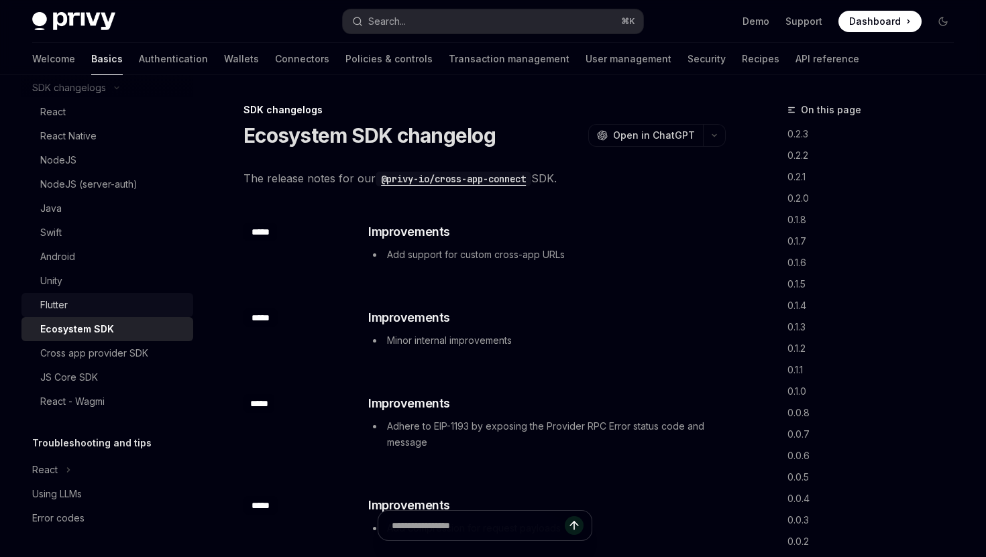
click at [70, 302] on div "Flutter" at bounding box center [112, 305] width 145 height 16
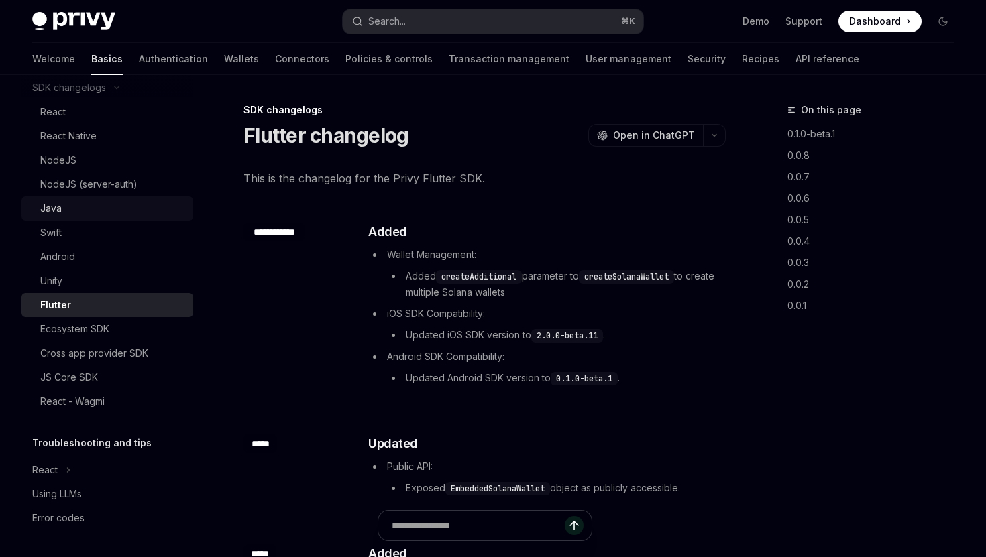
click at [79, 215] on div "Java" at bounding box center [112, 209] width 145 height 16
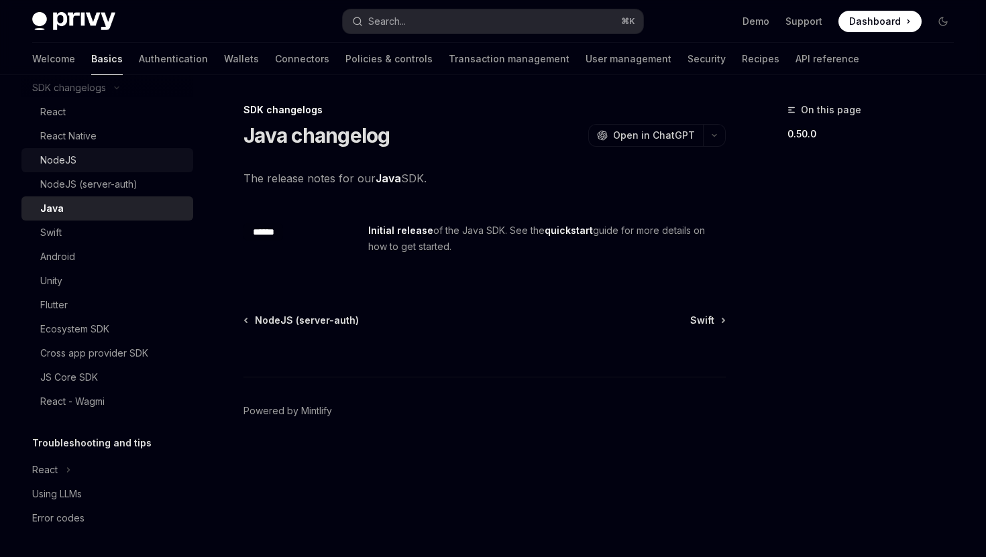
click at [91, 165] on div "NodeJS" at bounding box center [112, 160] width 145 height 16
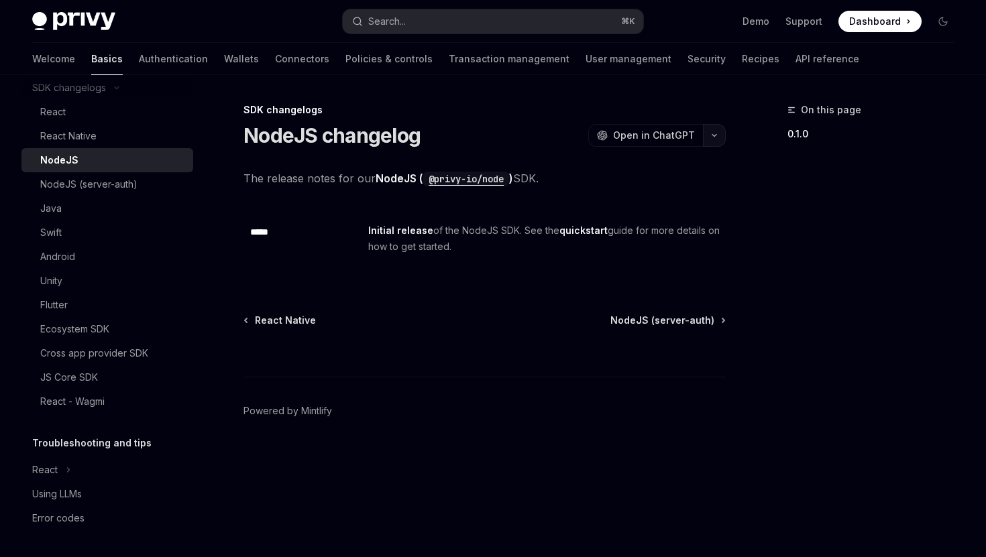
click at [711, 140] on button "button" at bounding box center [714, 135] width 23 height 23
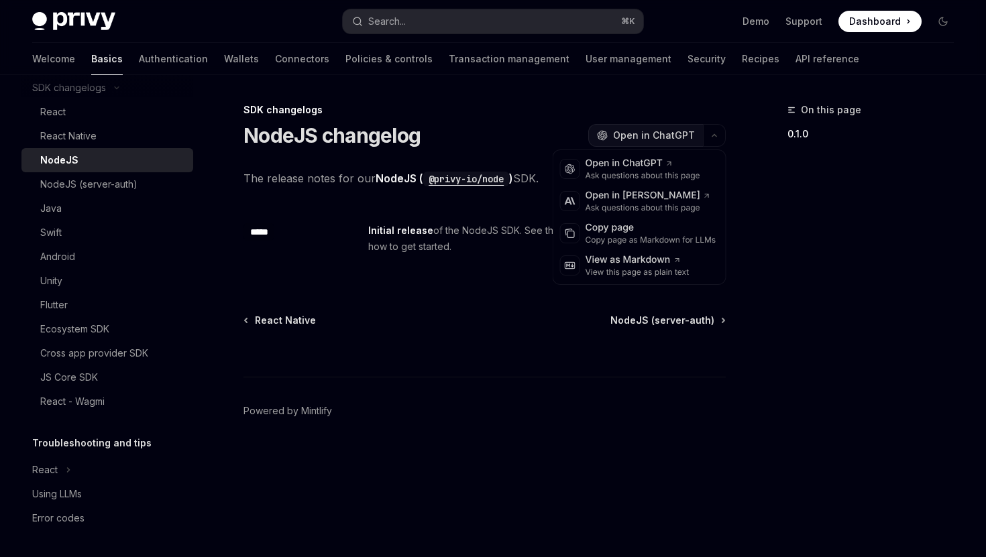
click at [668, 138] on span "Open in ChatGPT" at bounding box center [654, 135] width 82 height 13
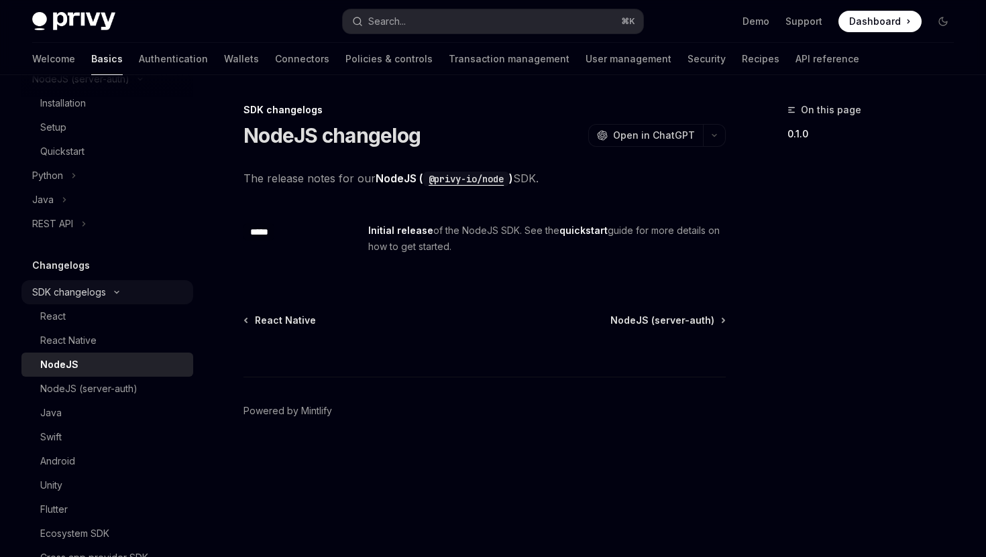
click at [115, 294] on icon at bounding box center [117, 292] width 16 height 5
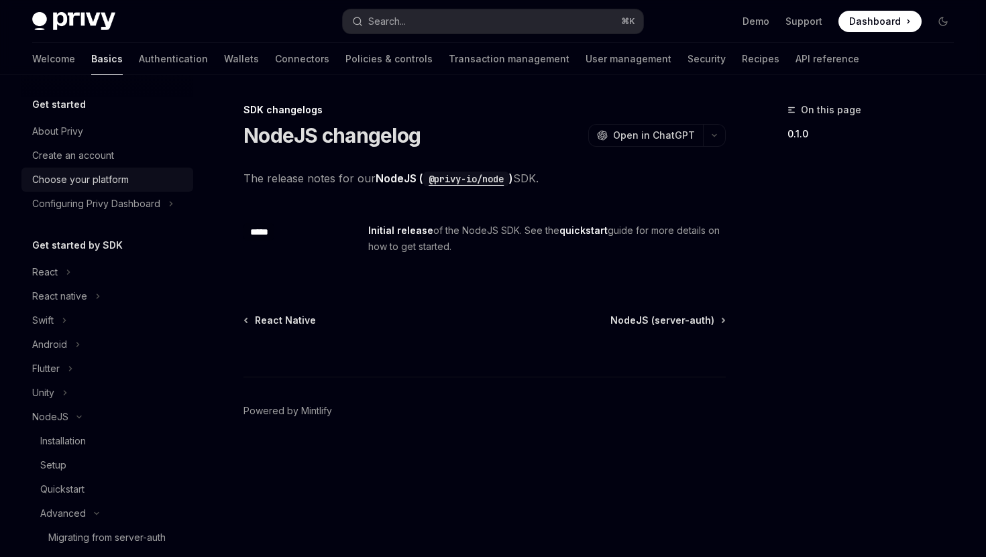
click at [121, 181] on div "Choose your platform" at bounding box center [80, 180] width 97 height 16
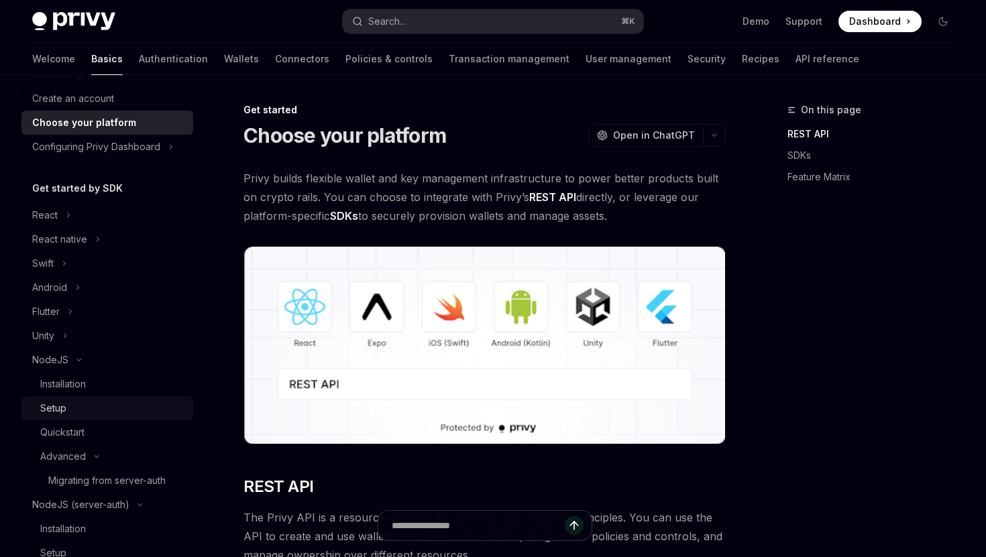
scroll to position [66, 0]
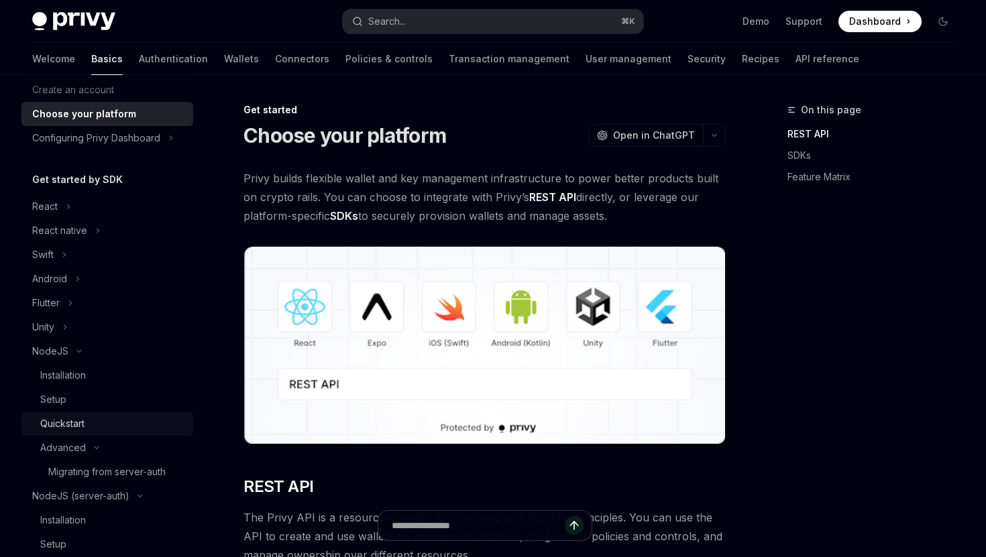
click at [73, 416] on div "Quickstart" at bounding box center [62, 424] width 44 height 16
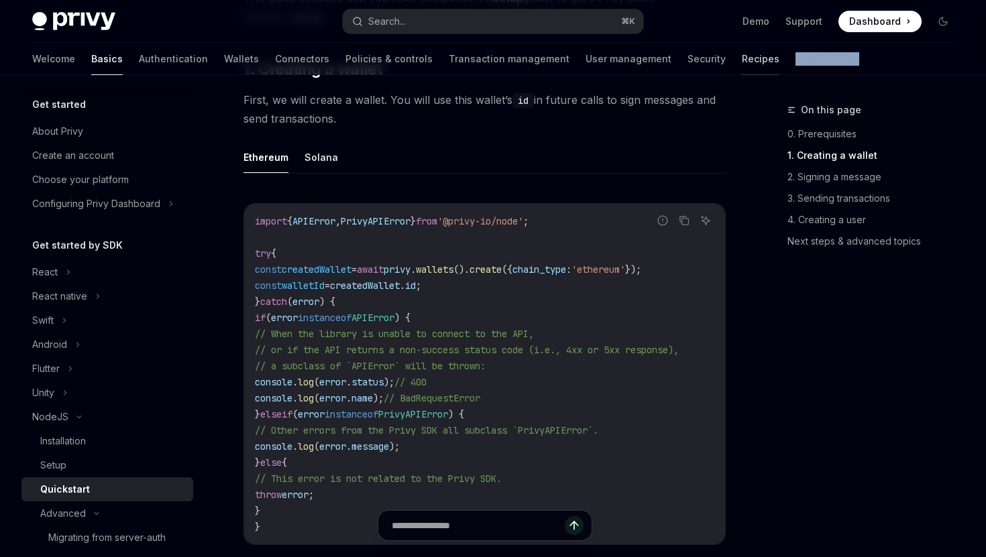
click at [742, 60] on link "Recipes" at bounding box center [761, 59] width 38 height 32
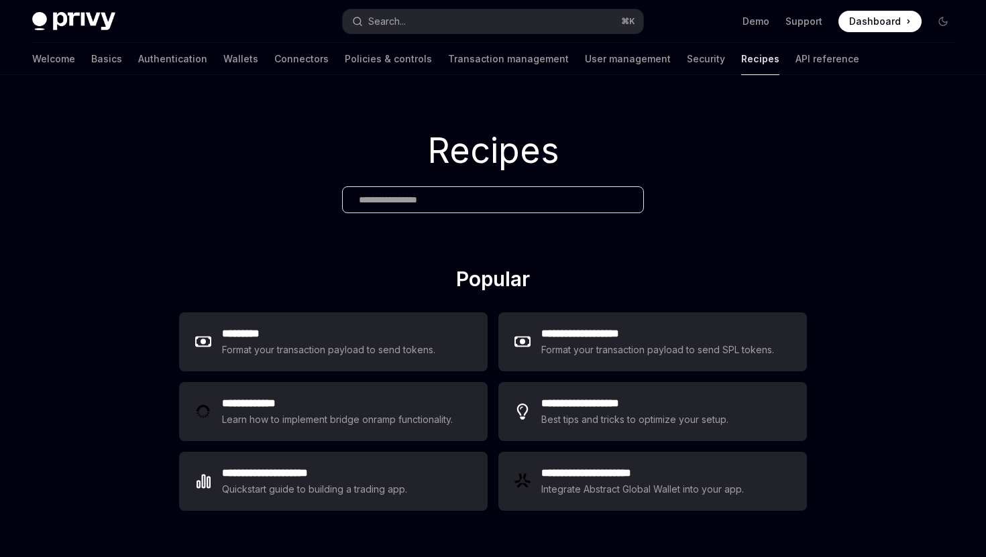
scroll to position [20, 0]
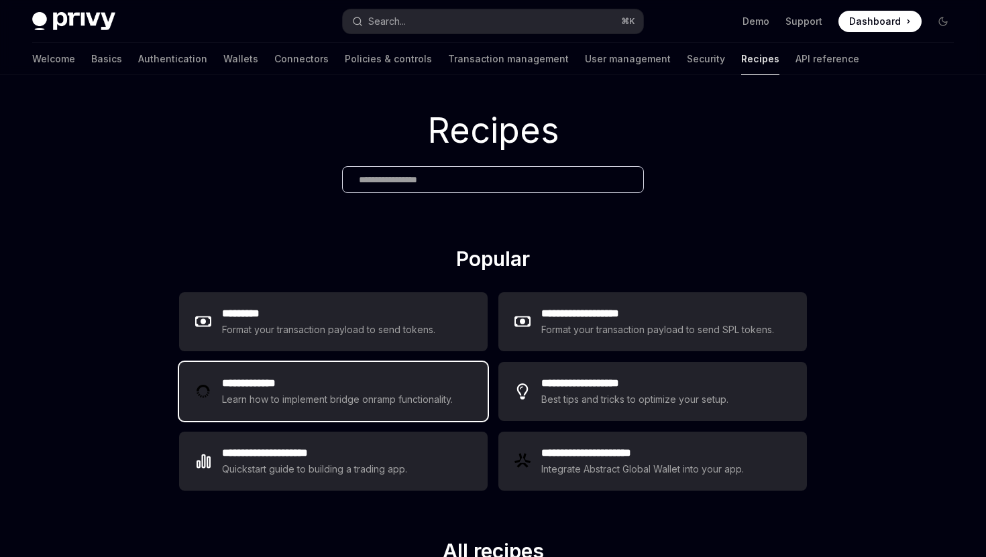
click at [390, 390] on h2 "**********" at bounding box center [339, 384] width 235 height 16
type textarea "*"
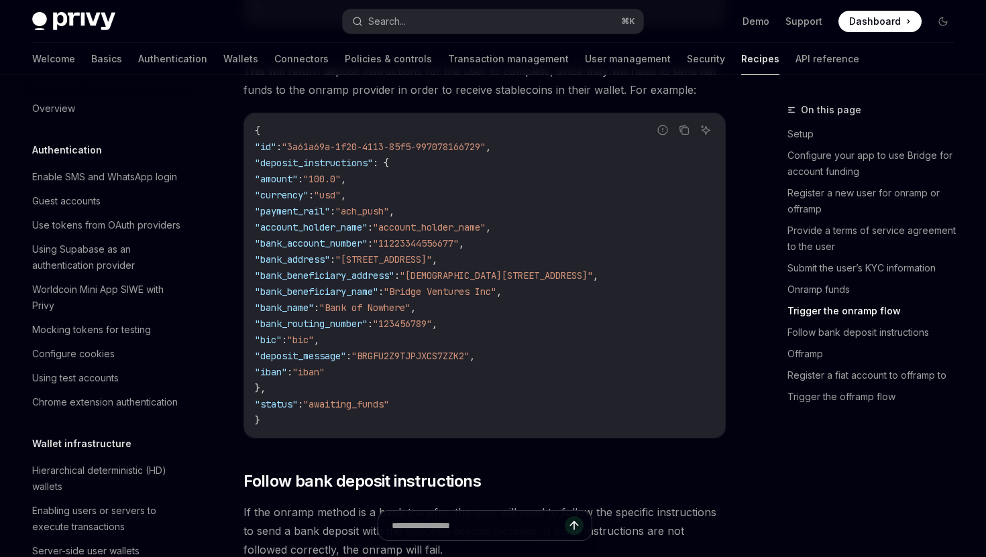
scroll to position [3028, 0]
